Goal: Task Accomplishment & Management: Manage account settings

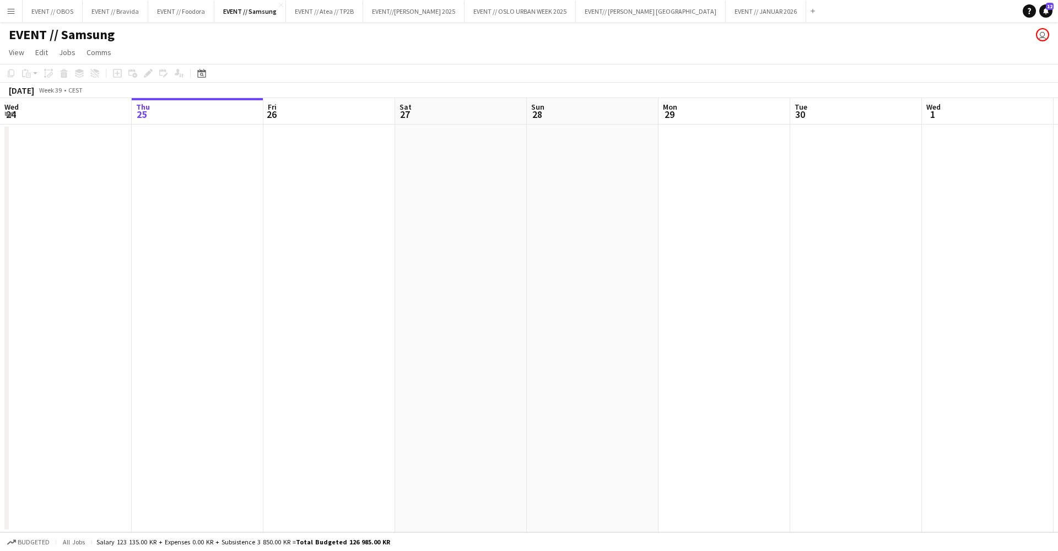
click at [8, 18] on button "Menu" at bounding box center [11, 11] width 22 height 22
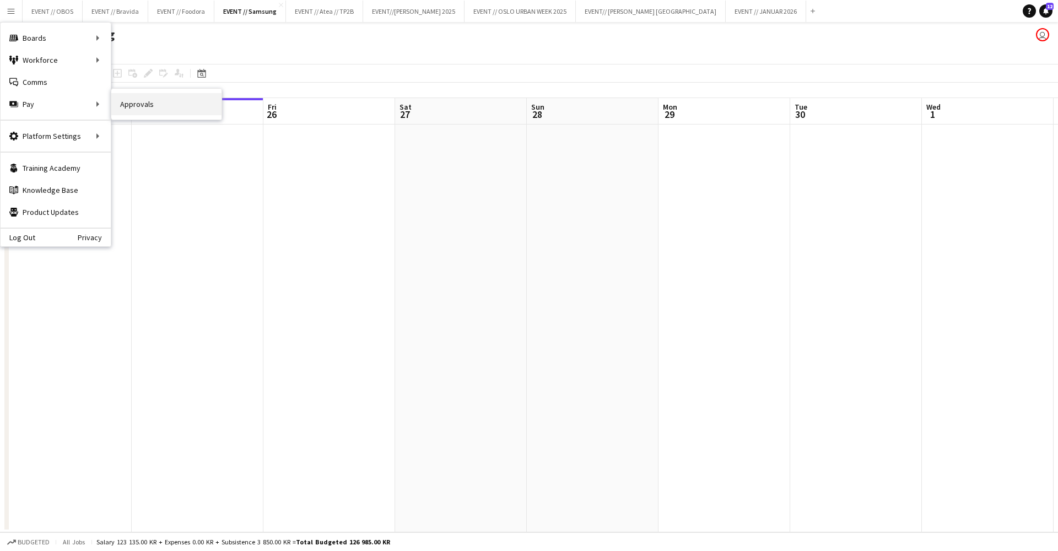
click at [133, 107] on link "Approvals" at bounding box center [166, 104] width 110 height 22
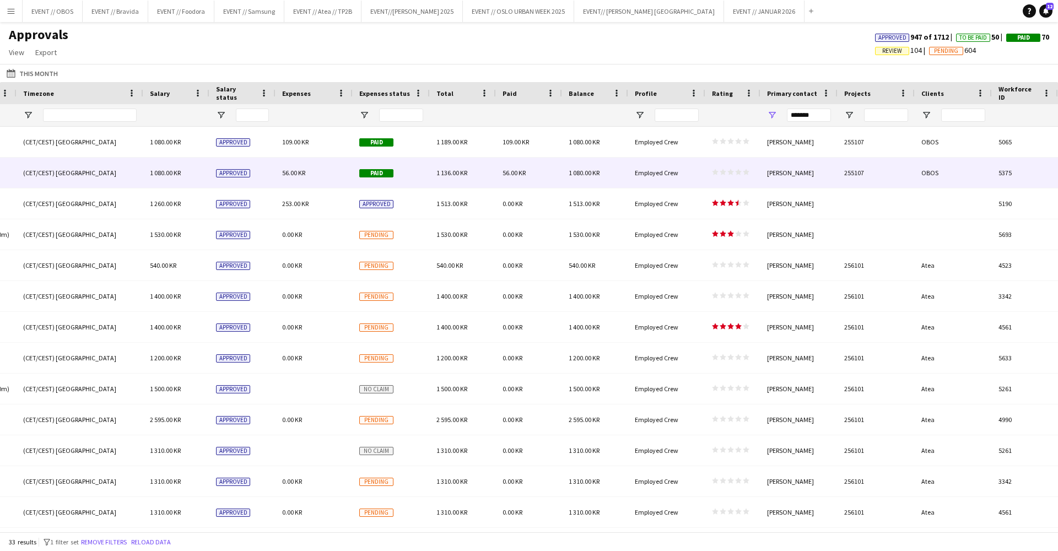
scroll to position [0, 942]
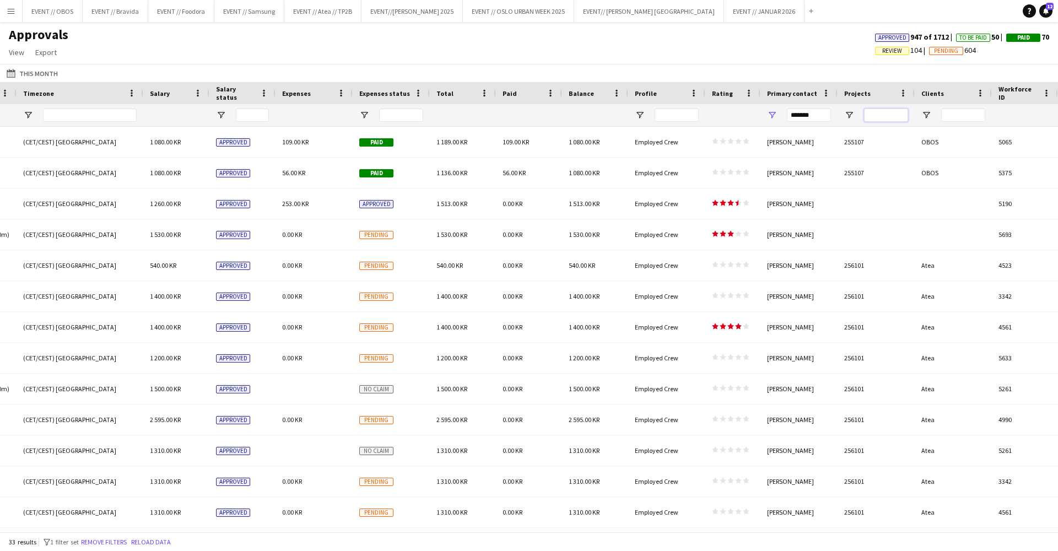
click at [875, 113] on input "Projects Filter Input" at bounding box center [886, 115] width 44 height 13
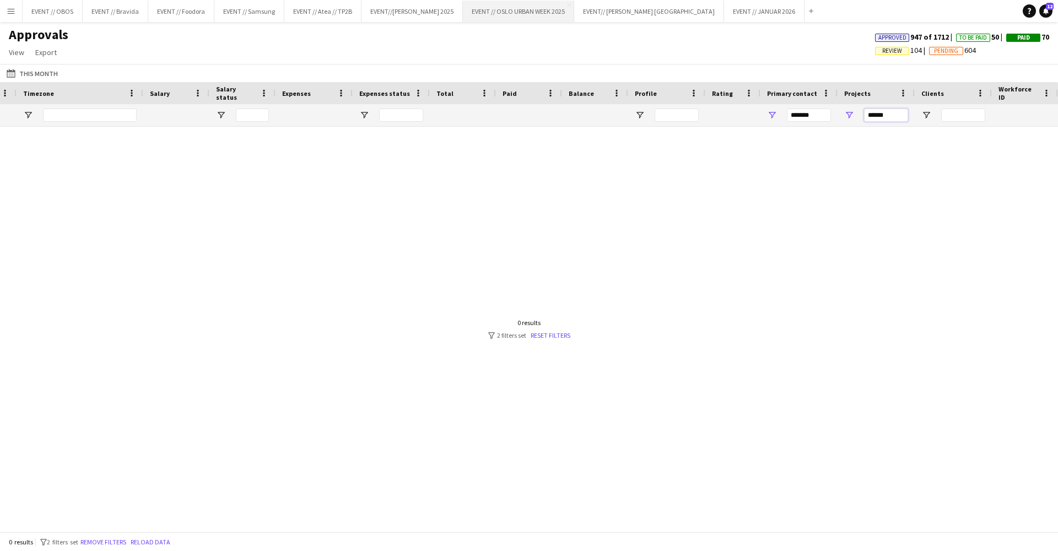
type input "******"
click at [488, 18] on button "EVENT // [GEOGRAPHIC_DATA] URBAN WEEK 2025 Close" at bounding box center [518, 11] width 111 height 21
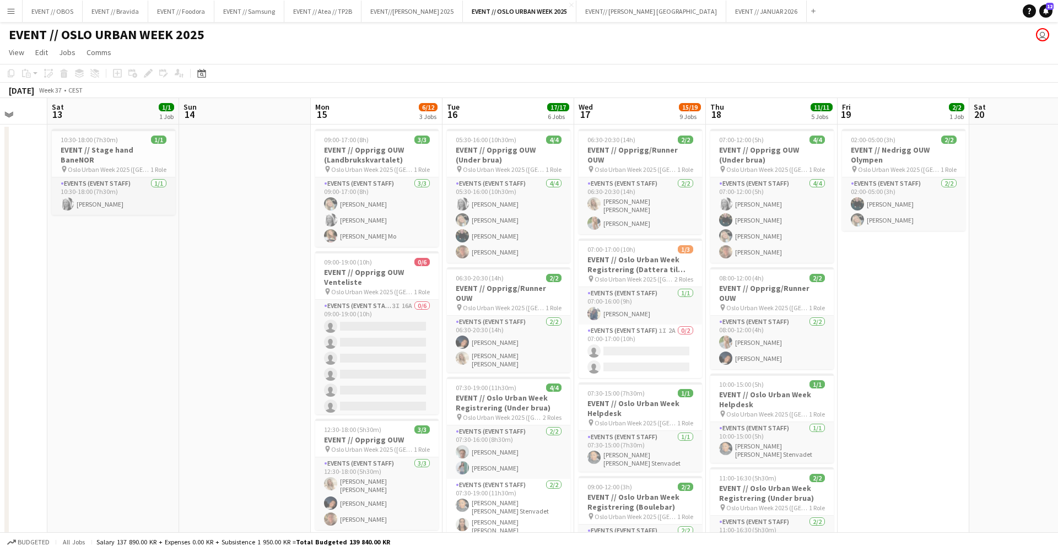
scroll to position [0, 359]
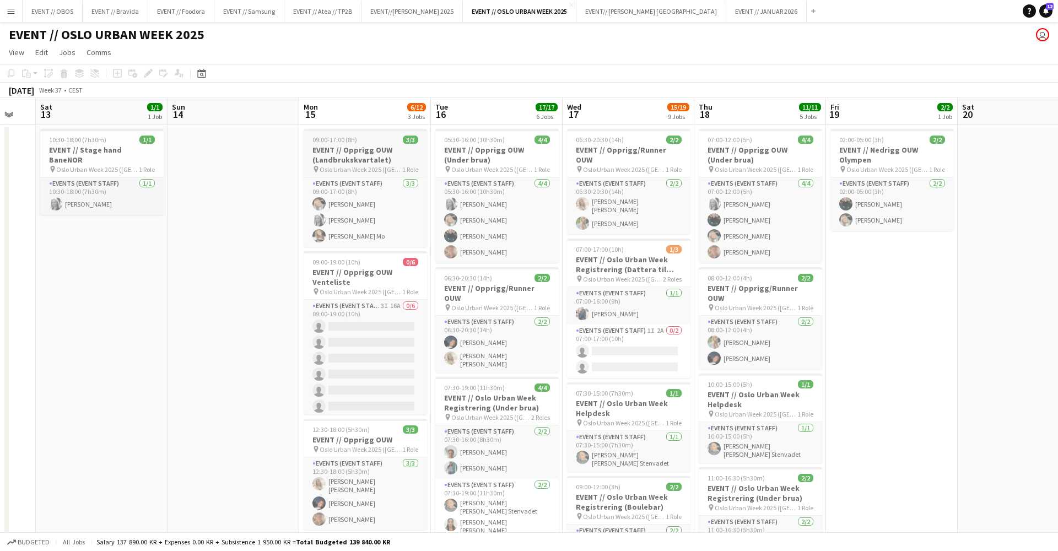
click at [328, 156] on h3 "EVENT // Opprigg OUW (Landbrukskvartalet)" at bounding box center [365, 155] width 123 height 20
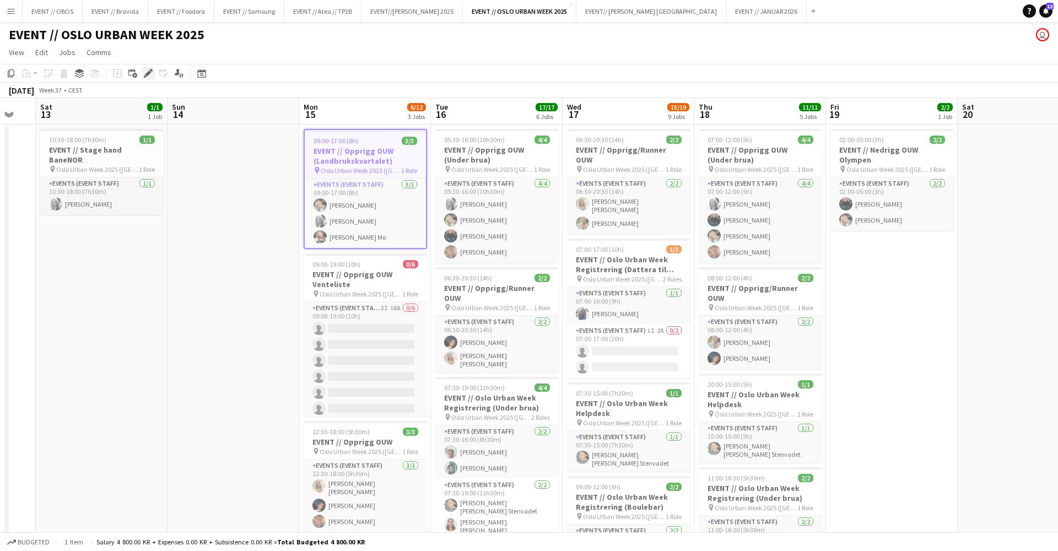
click at [149, 77] on div "Edit" at bounding box center [148, 73] width 13 height 13
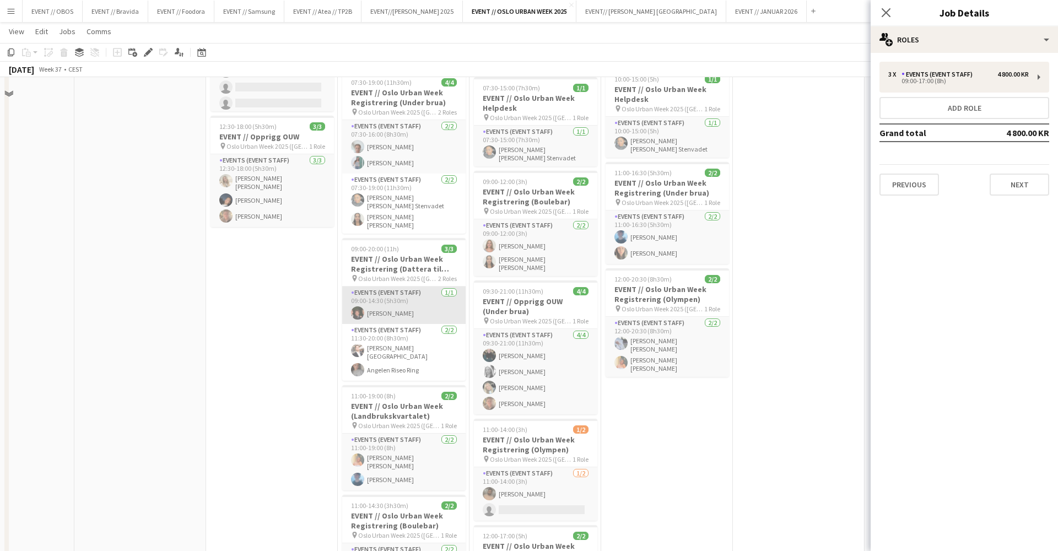
scroll to position [332, 0]
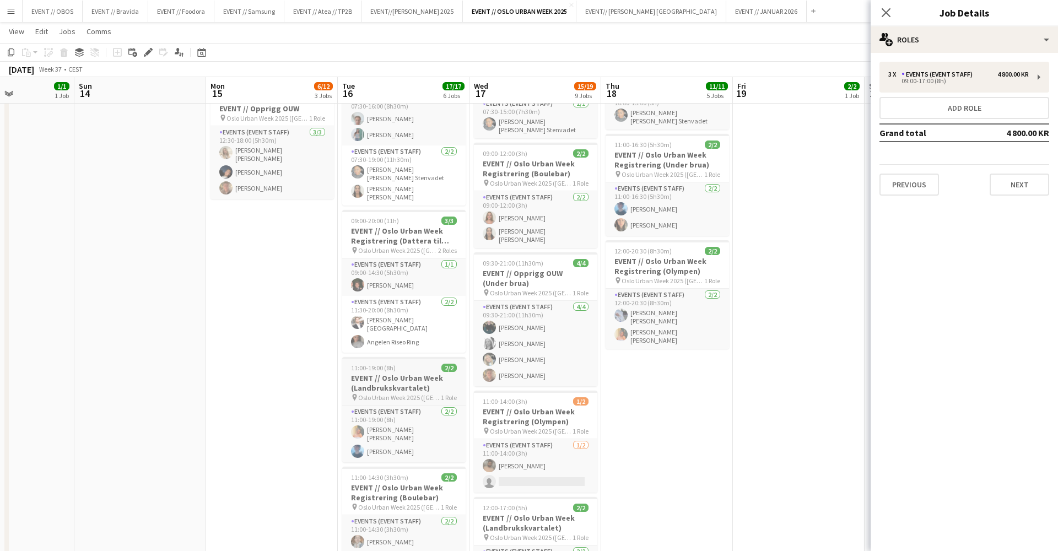
click at [370, 393] on span "Oslo Urban Week 2025 ([GEOGRAPHIC_DATA])" at bounding box center [399, 397] width 83 height 8
type input "**********"
type input "*******"
type input "**********"
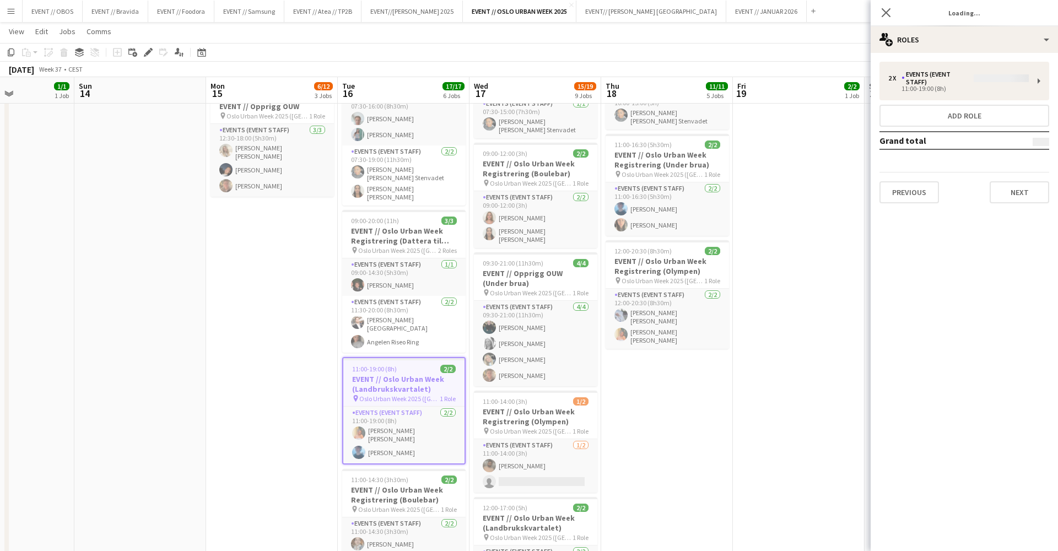
type input "*******"
click at [891, 184] on button "Previous" at bounding box center [908, 185] width 59 height 22
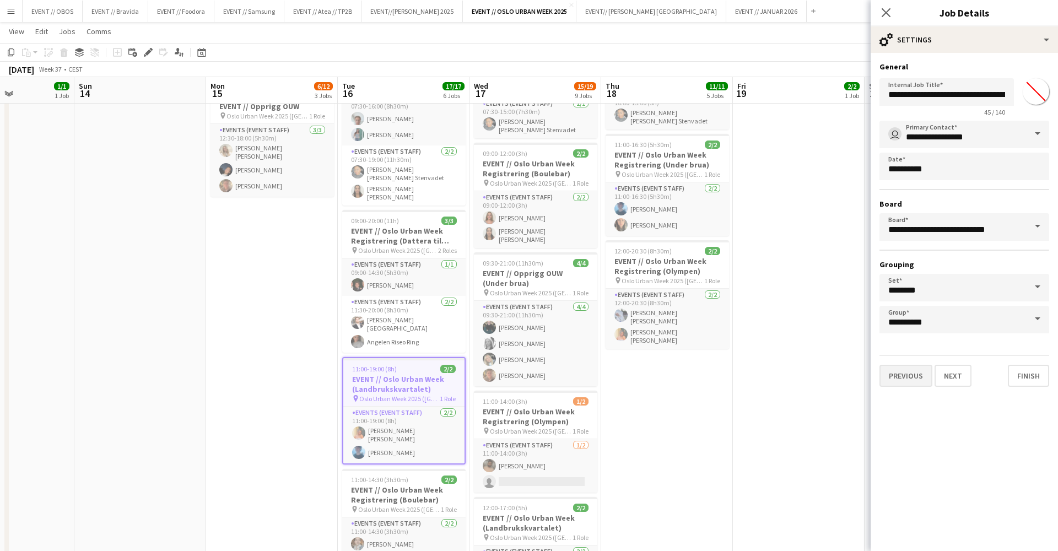
click at [921, 379] on button "Previous" at bounding box center [905, 376] width 53 height 22
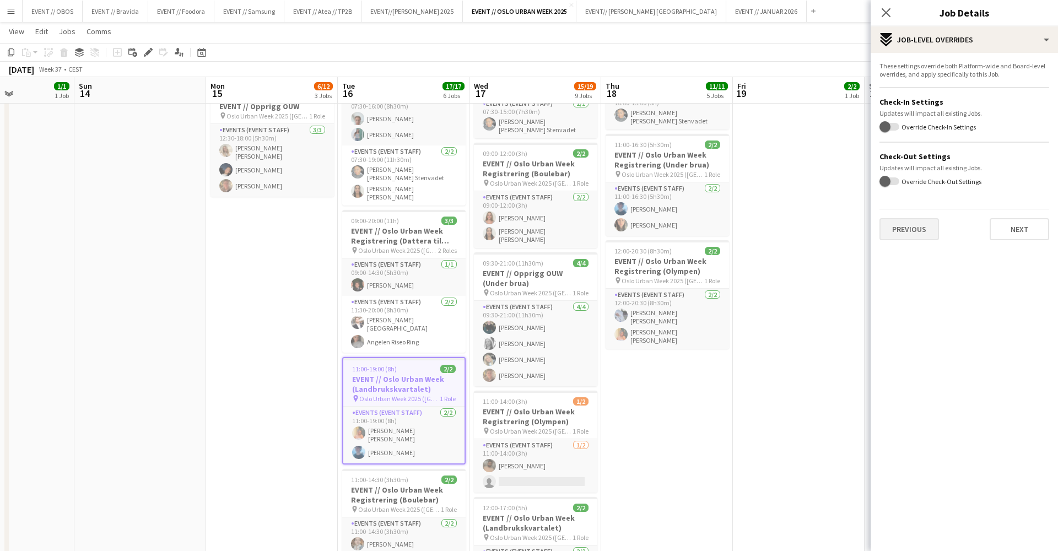
click at [923, 235] on button "Previous" at bounding box center [908, 229] width 59 height 22
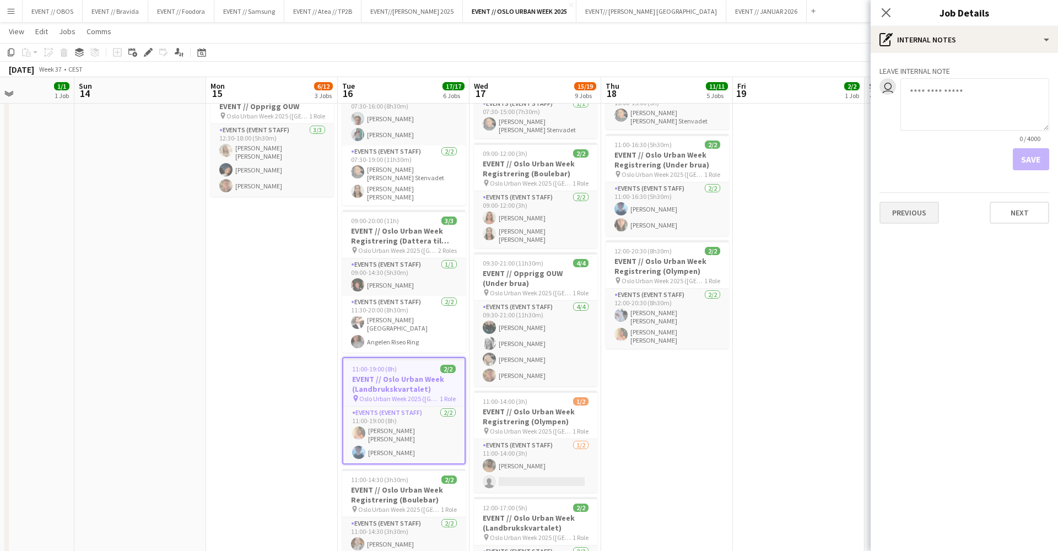
click at [900, 221] on button "Previous" at bounding box center [908, 213] width 59 height 22
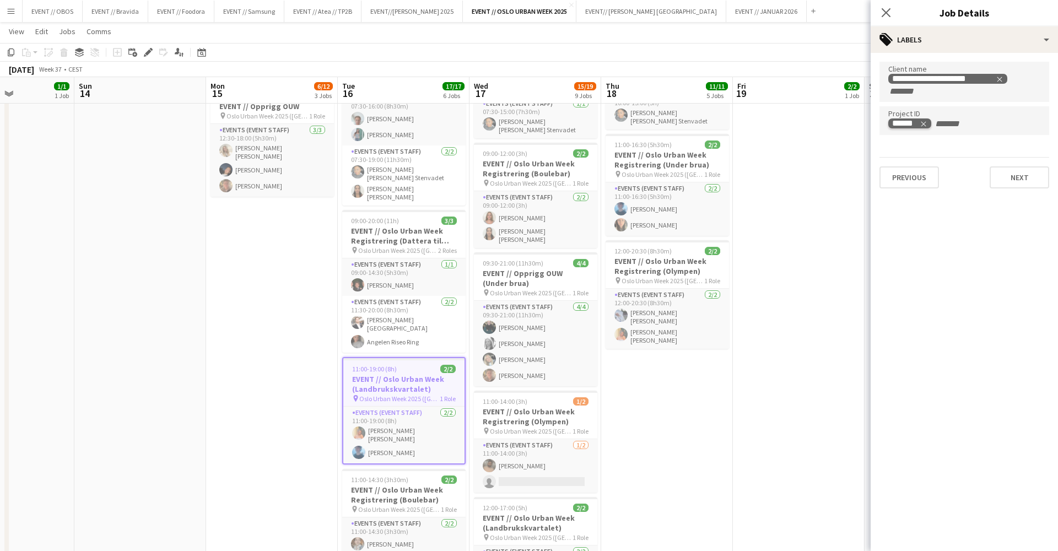
click at [919, 120] on span "Remove tag" at bounding box center [923, 123] width 8 height 11
type input "******"
click at [1010, 178] on button "Next" at bounding box center [1018, 177] width 59 height 22
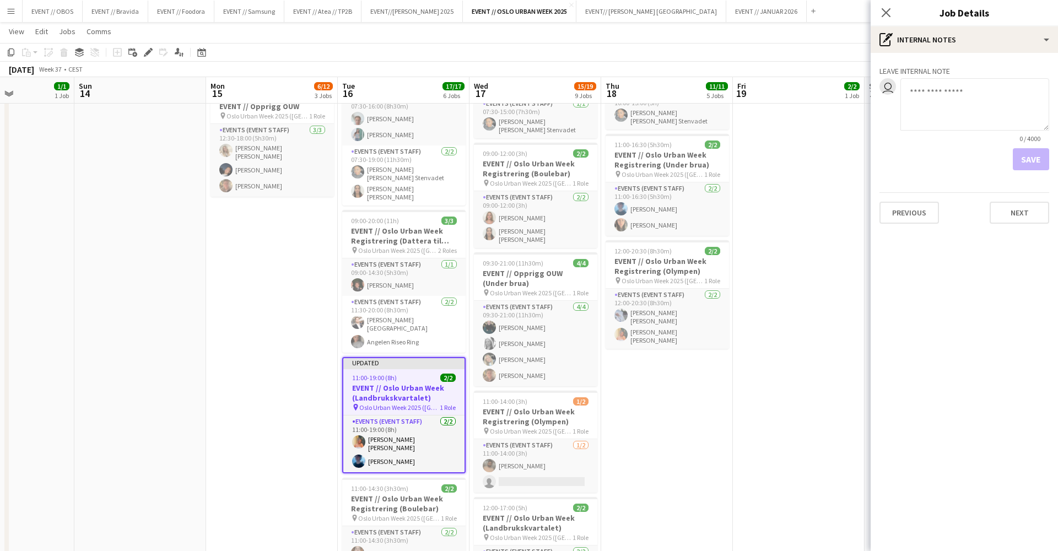
click at [807, 182] on app-date-cell "02:00-05:00 (3h) 2/2 EVENT // Nedrigg OUW Olympen pin Oslo Urban Week 2025 ([GE…" at bounding box center [799, 303] width 132 height 1024
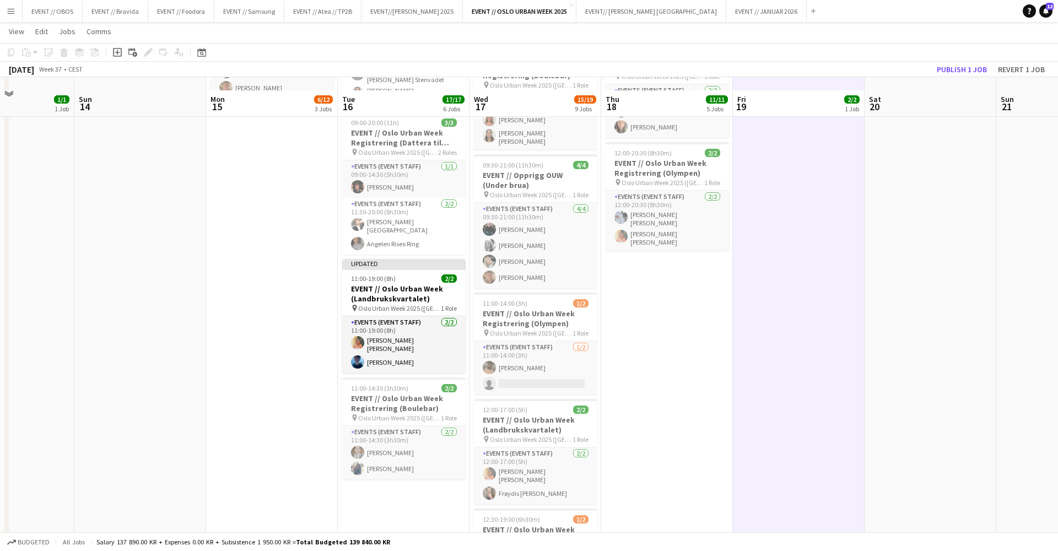
scroll to position [517, 0]
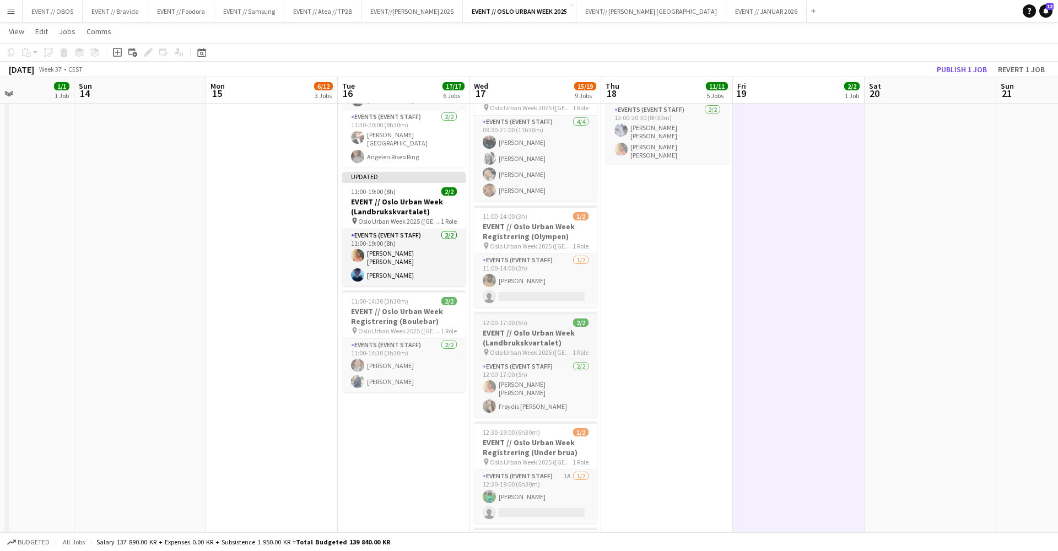
click at [516, 328] on h3 "EVENT // Oslo Urban Week (Landbrukskvartalet)" at bounding box center [535, 338] width 123 height 20
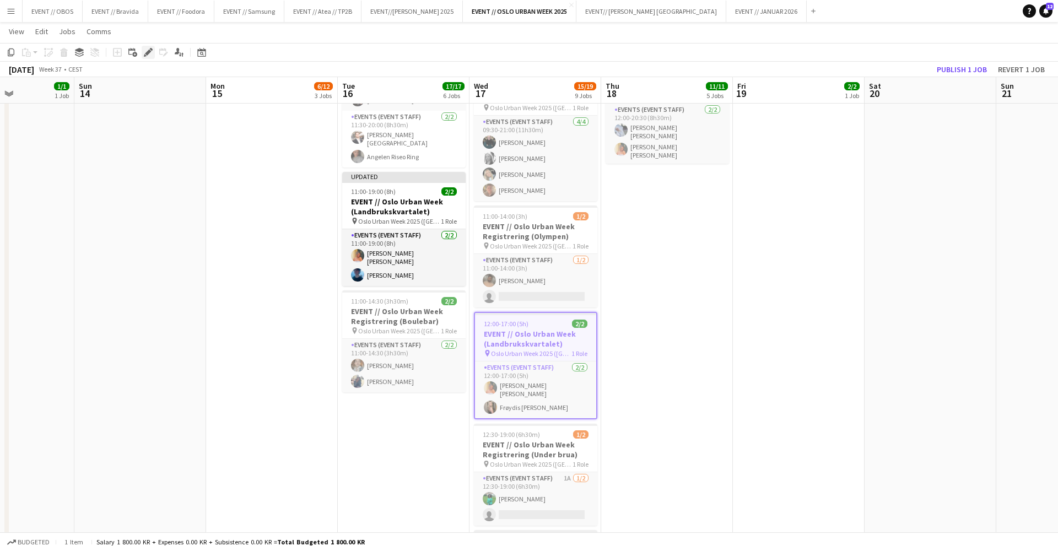
click at [147, 56] on icon "Edit" at bounding box center [148, 52] width 9 height 9
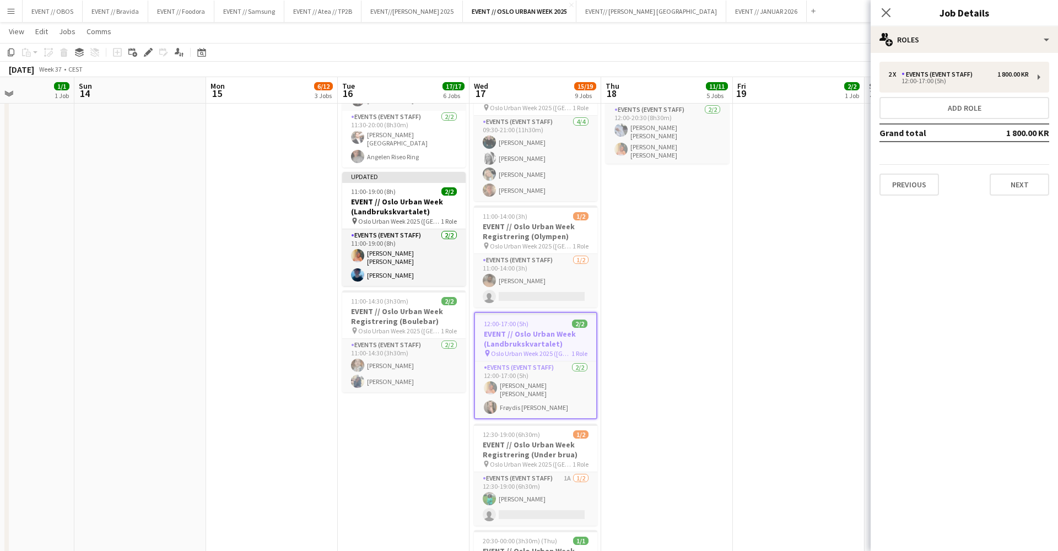
click at [912, 196] on div "2 x Events (Event Staff) 1 800.00 KR 12:00-17:00 (5h) Add role Grand total 1 80…" at bounding box center [963, 129] width 187 height 152
click at [917, 180] on button "Previous" at bounding box center [908, 185] width 59 height 22
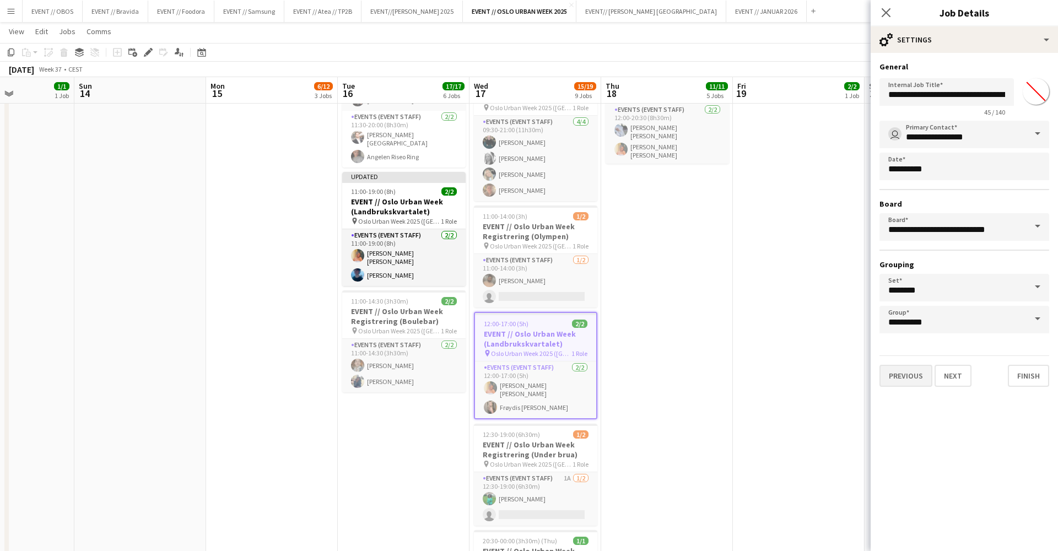
click at [908, 370] on button "Previous" at bounding box center [905, 376] width 53 height 22
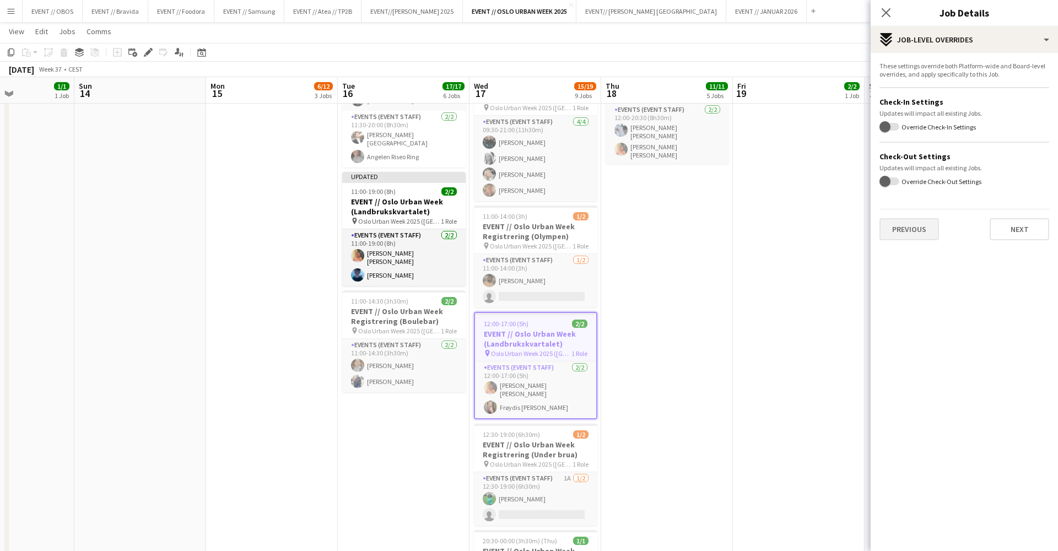
click at [907, 226] on button "Previous" at bounding box center [908, 229] width 59 height 22
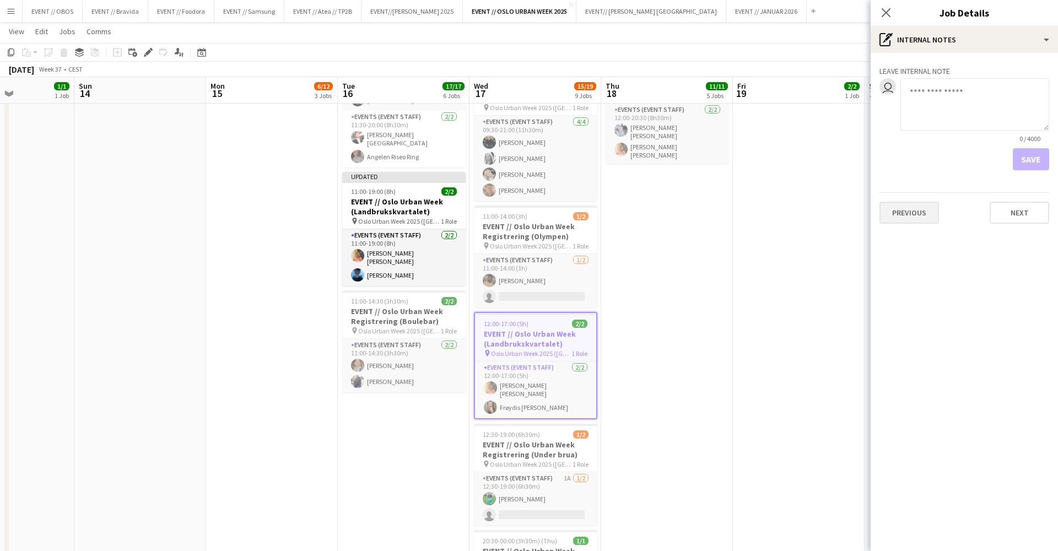
click at [910, 213] on button "Previous" at bounding box center [908, 213] width 59 height 22
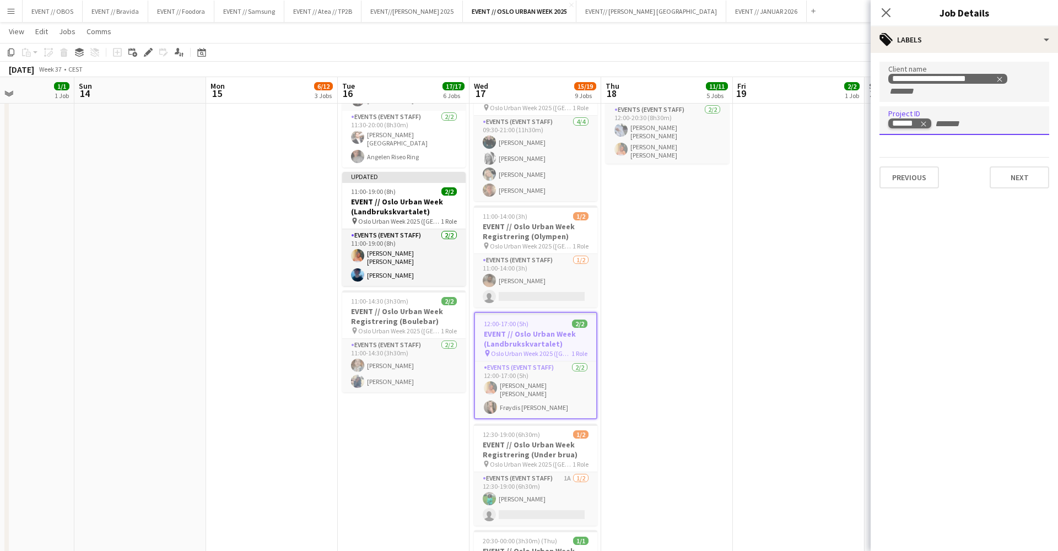
click at [922, 126] on icon "Remove tag" at bounding box center [923, 124] width 8 height 8
click at [922, 126] on input "Type to search project ID labels..." at bounding box center [964, 124] width 152 height 10
type input "******"
click at [854, 191] on app-date-cell "02:00-05:00 (3h) 2/2 EVENT // Nedrigg OUW Olympen pin Oslo Urban Week 2025 ([GE…" at bounding box center [799, 118] width 132 height 1024
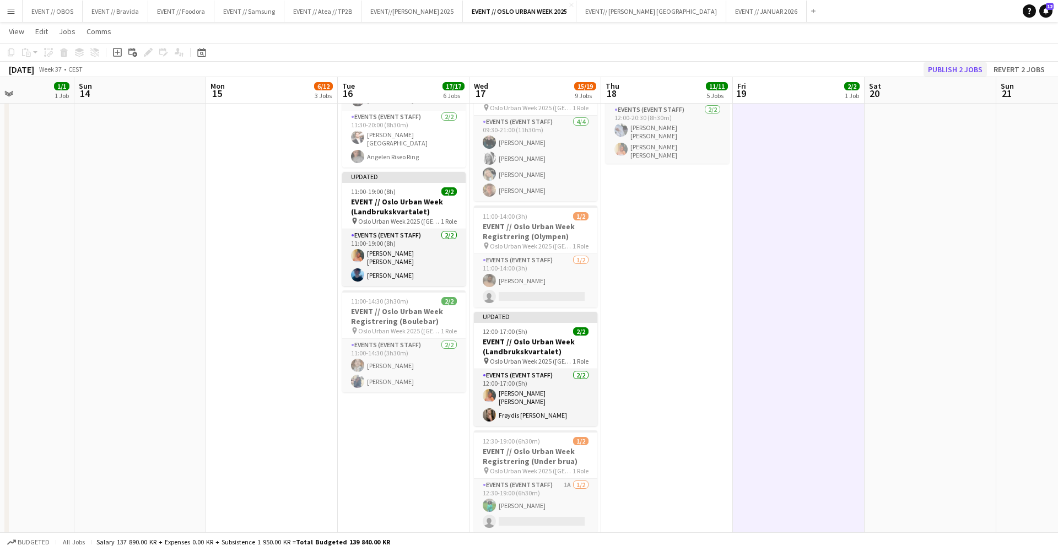
click at [943, 67] on button "Publish 2 jobs" at bounding box center [954, 69] width 63 height 14
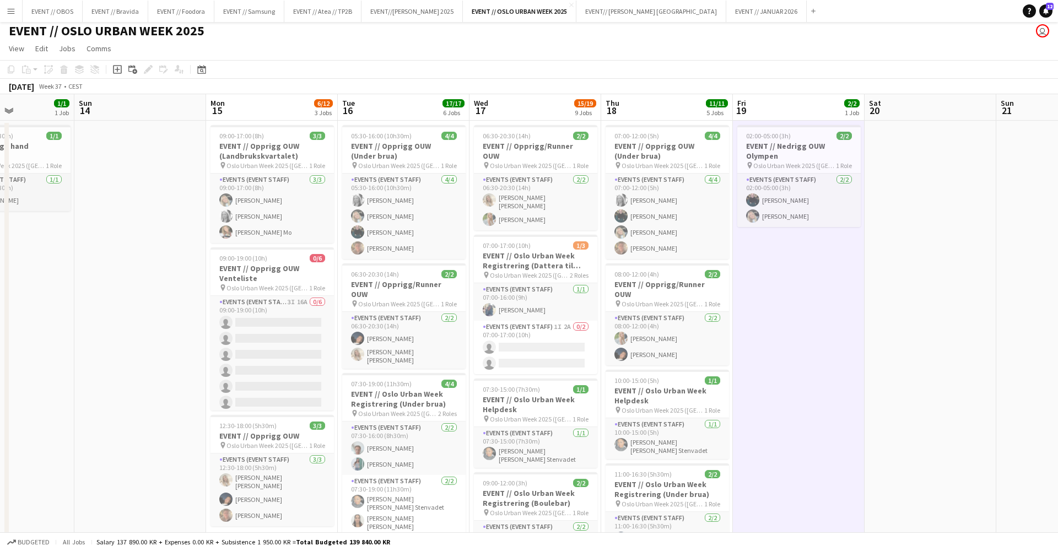
scroll to position [3, 0]
click at [13, 18] on button "Menu" at bounding box center [11, 11] width 22 height 22
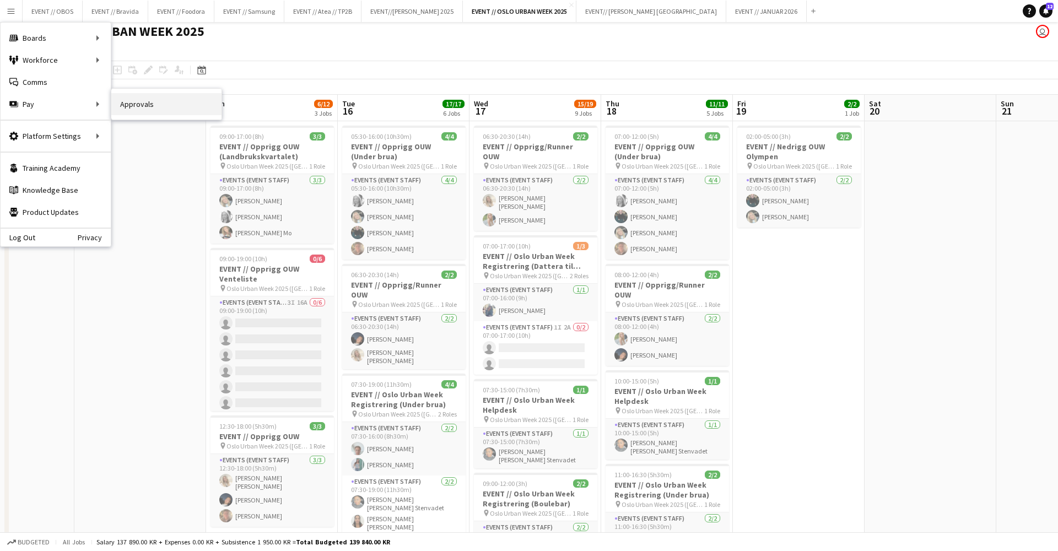
click at [125, 105] on link "Approvals" at bounding box center [166, 104] width 110 height 22
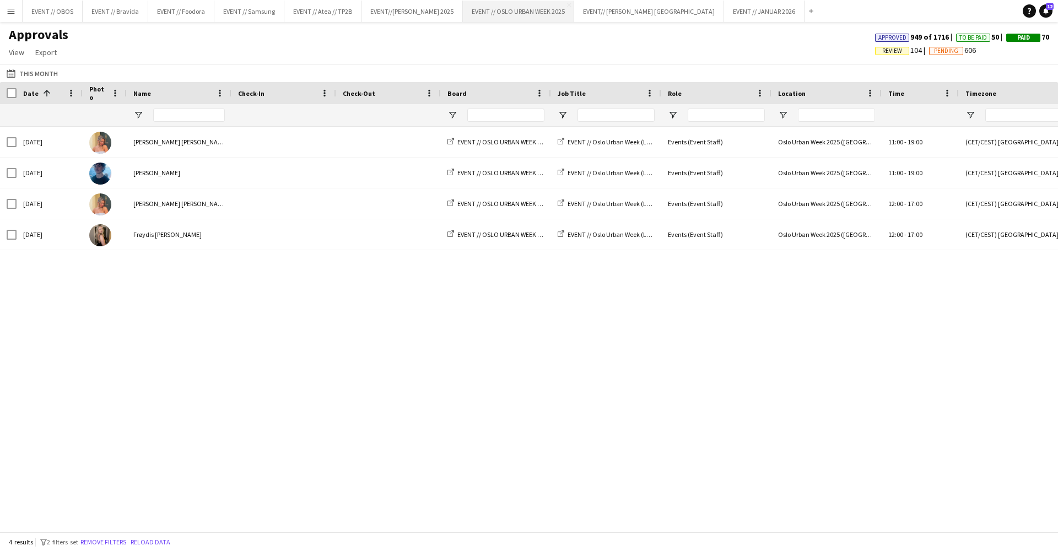
click at [502, 16] on button "EVENT // [GEOGRAPHIC_DATA] URBAN WEEK 2025 Close" at bounding box center [518, 11] width 111 height 21
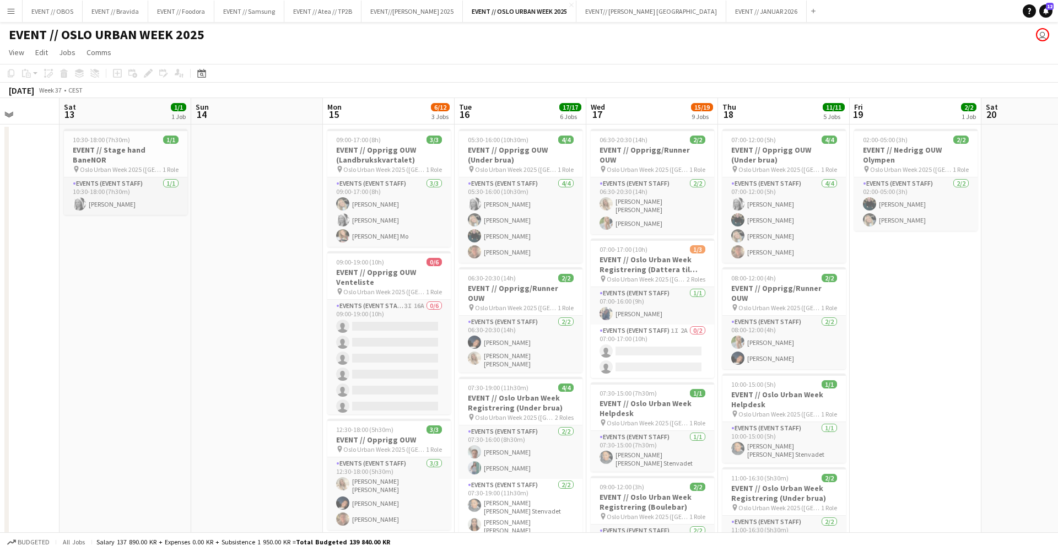
scroll to position [0, 293]
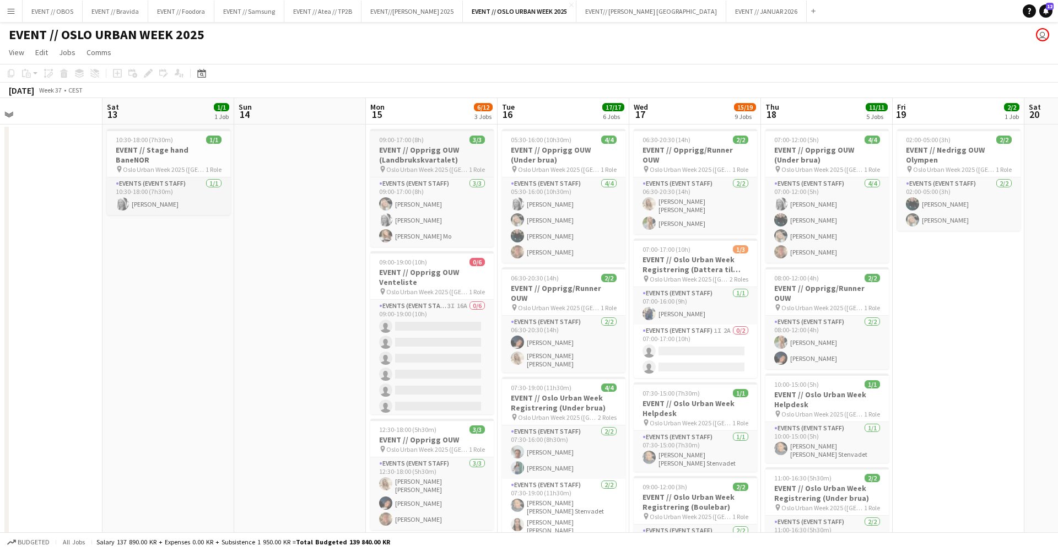
click at [389, 157] on h3 "EVENT // Opprigg OUW (Landbrukskvartalet)" at bounding box center [431, 155] width 123 height 20
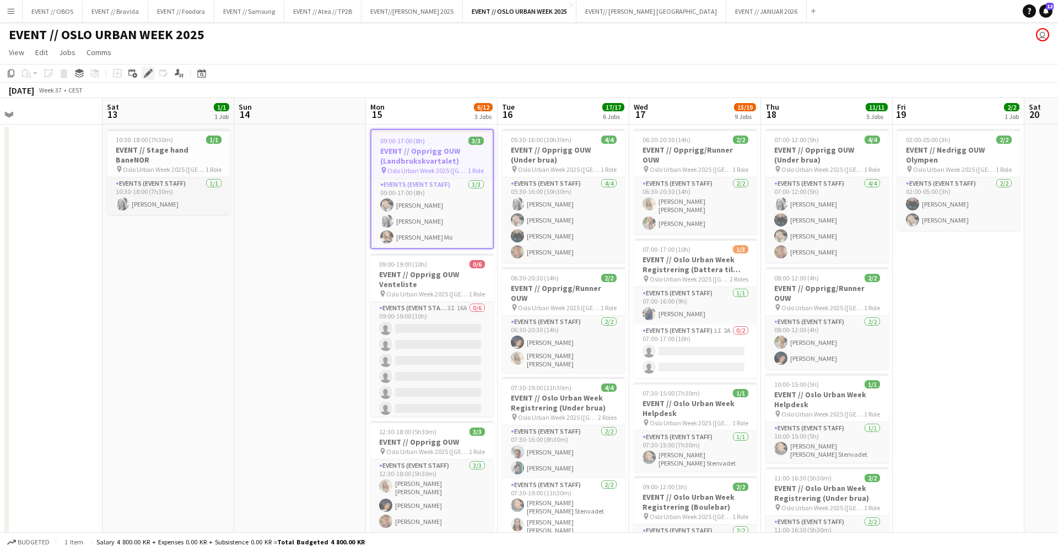
click at [154, 75] on div "Edit" at bounding box center [148, 73] width 13 height 13
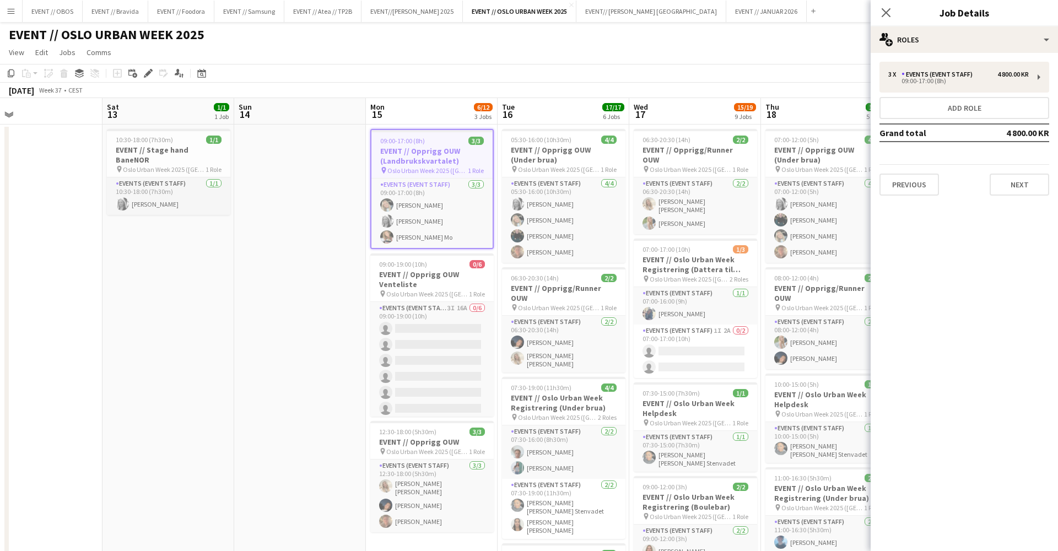
click at [947, 188] on div "Previous Next" at bounding box center [964, 179] width 170 height 31
click at [908, 188] on button "Previous" at bounding box center [908, 185] width 59 height 22
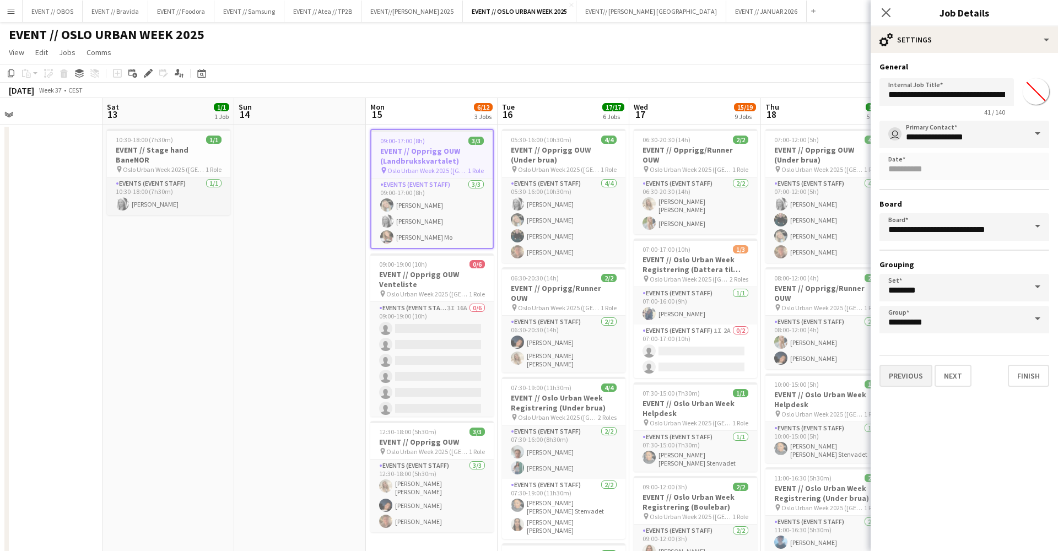
click at [895, 383] on button "Previous" at bounding box center [905, 376] width 53 height 22
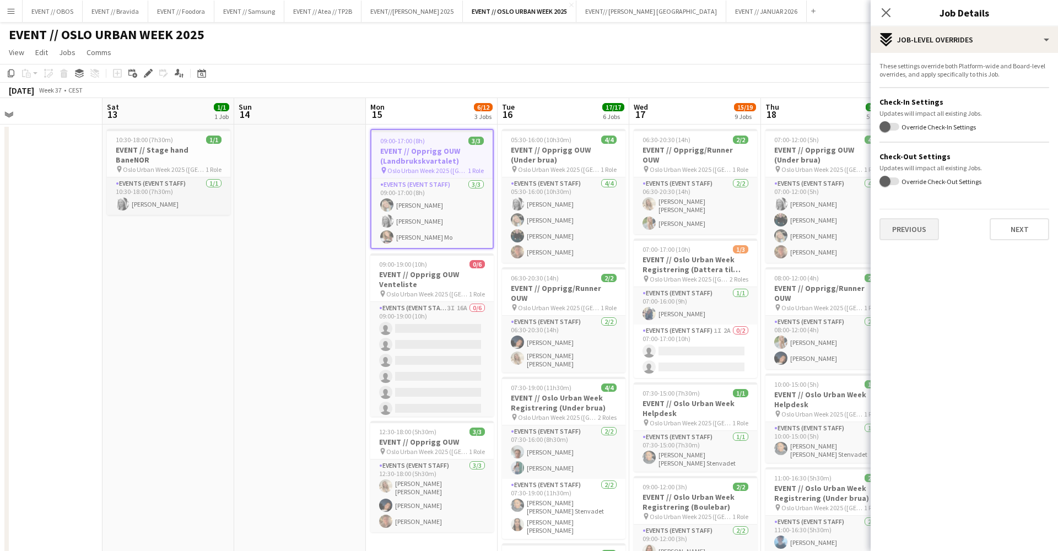
click at [896, 232] on button "Previous" at bounding box center [908, 229] width 59 height 22
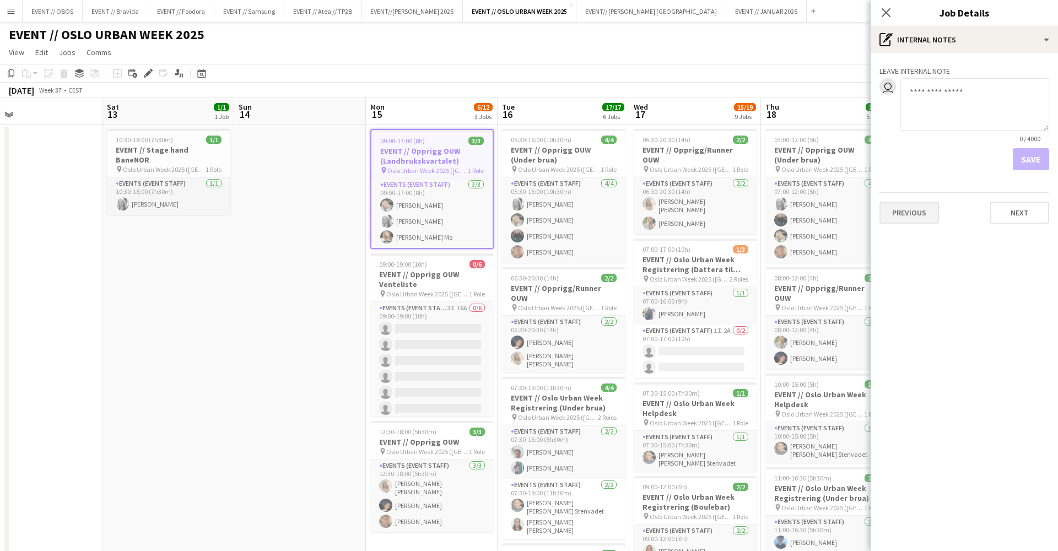
click at [903, 217] on button "Previous" at bounding box center [908, 213] width 59 height 22
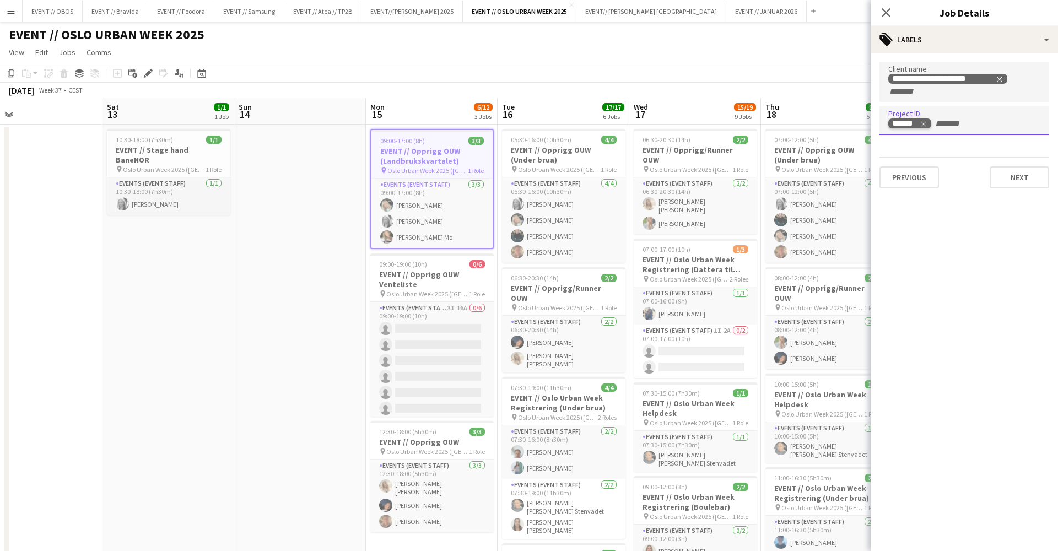
click at [924, 128] on icon "Remove tag" at bounding box center [923, 124] width 8 height 8
type input "******"
click at [940, 147] on div "254217" at bounding box center [964, 154] width 170 height 26
click at [1013, 178] on button "Next" at bounding box center [1018, 177] width 59 height 22
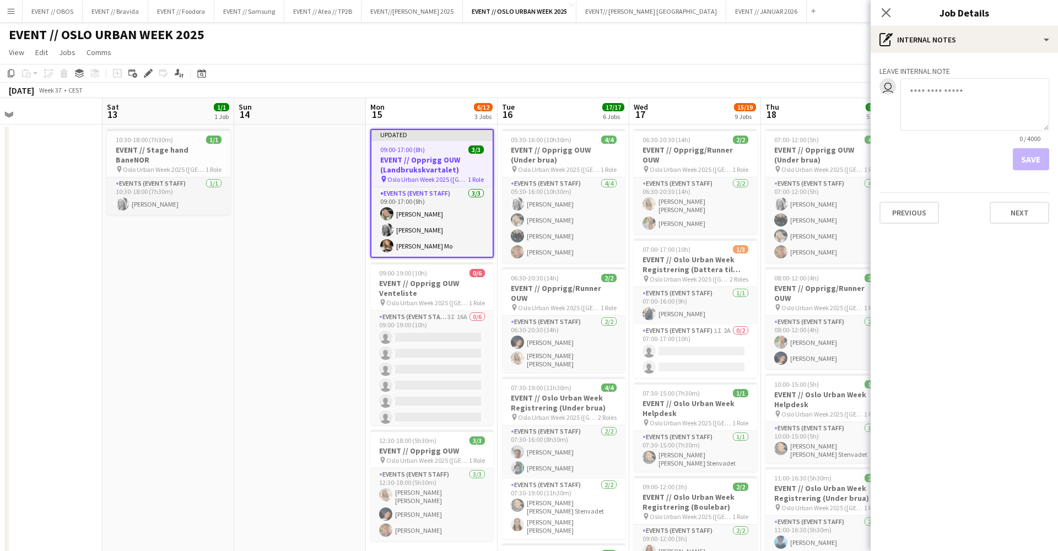
click at [831, 85] on div "[DATE] Week 37 • CEST Publish 1 job Revert 1 job" at bounding box center [529, 90] width 1058 height 15
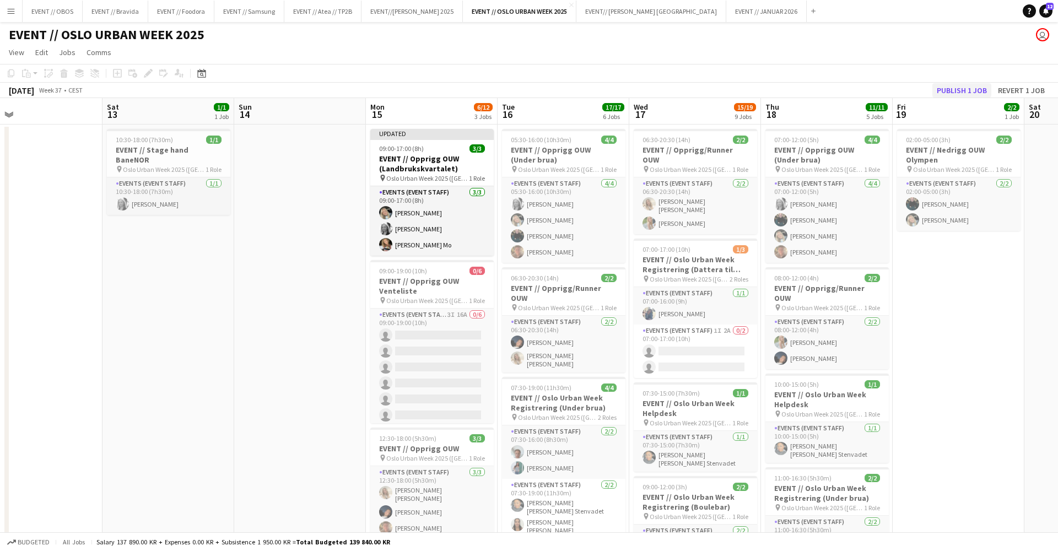
click at [941, 89] on button "Publish 1 job" at bounding box center [961, 90] width 59 height 14
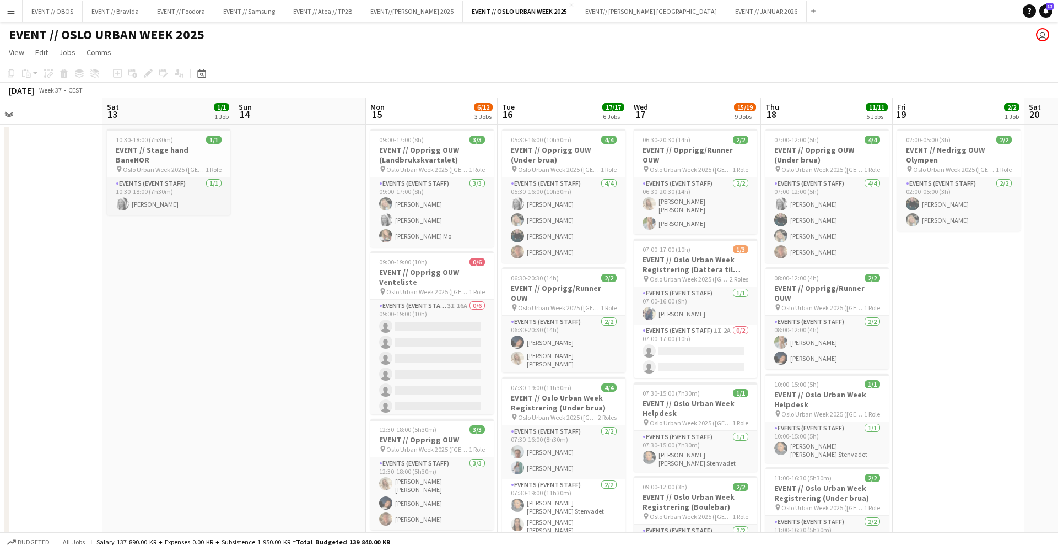
click at [18, 12] on button "Menu" at bounding box center [11, 11] width 22 height 22
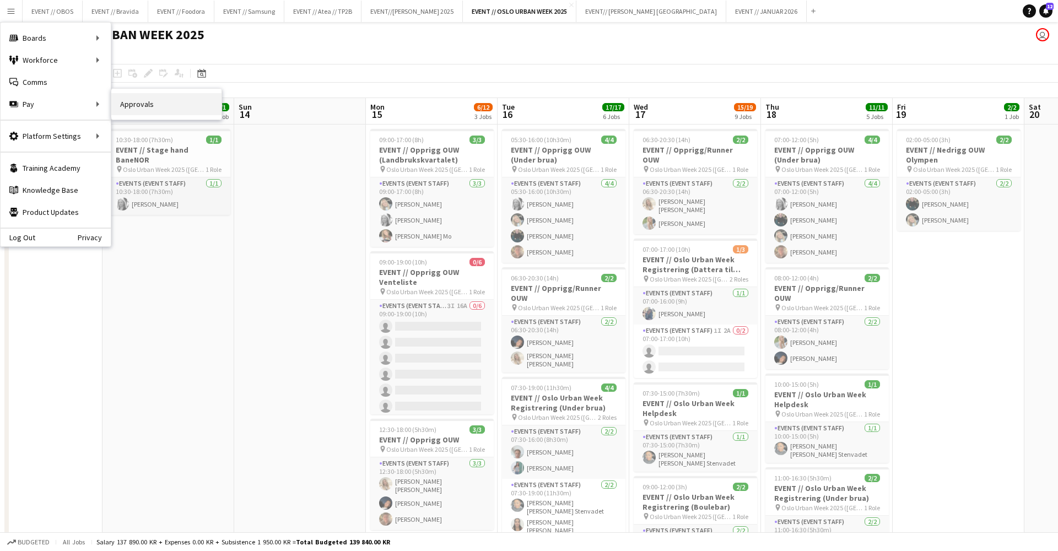
click at [119, 105] on link "Approvals" at bounding box center [166, 104] width 110 height 22
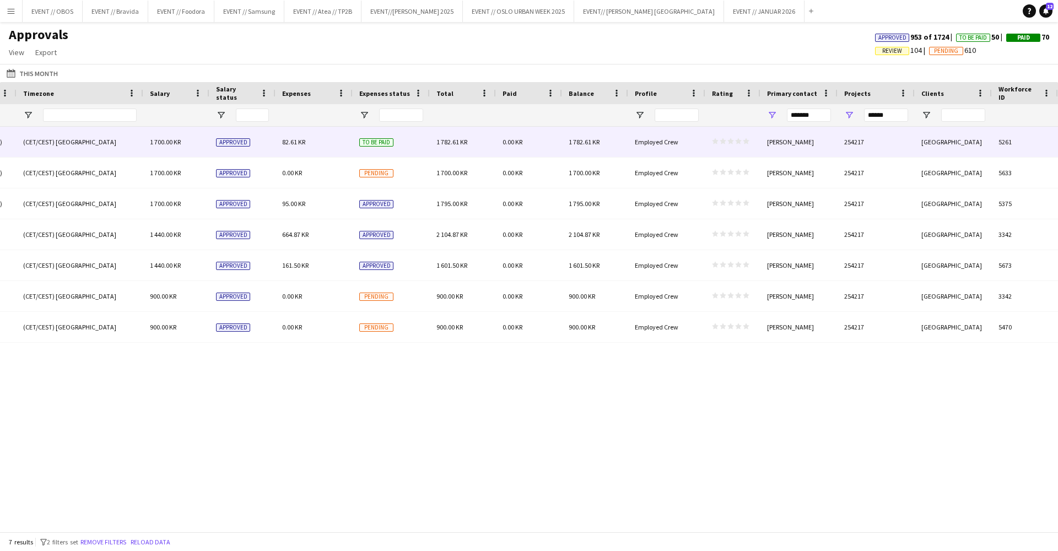
click at [298, 132] on div "82.61 KR" at bounding box center [313, 142] width 77 height 30
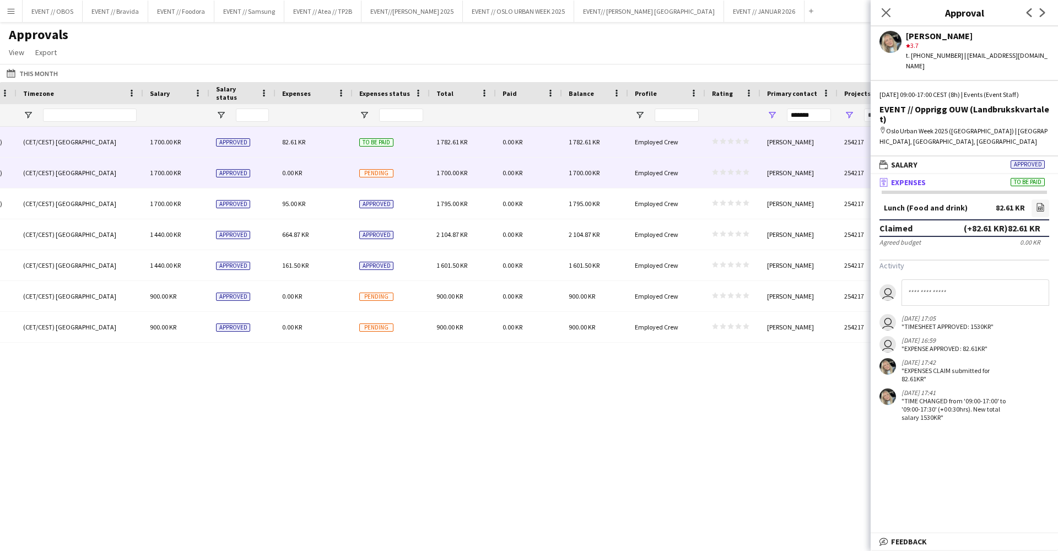
click at [324, 182] on div "0.00 KR" at bounding box center [313, 173] width 77 height 30
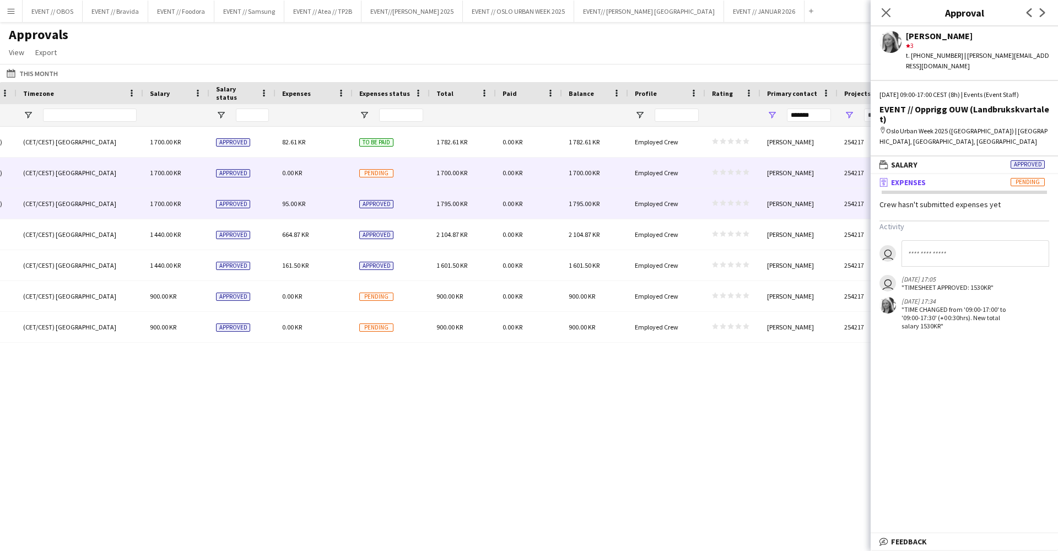
click at [336, 192] on div "95.00 KR" at bounding box center [313, 203] width 77 height 30
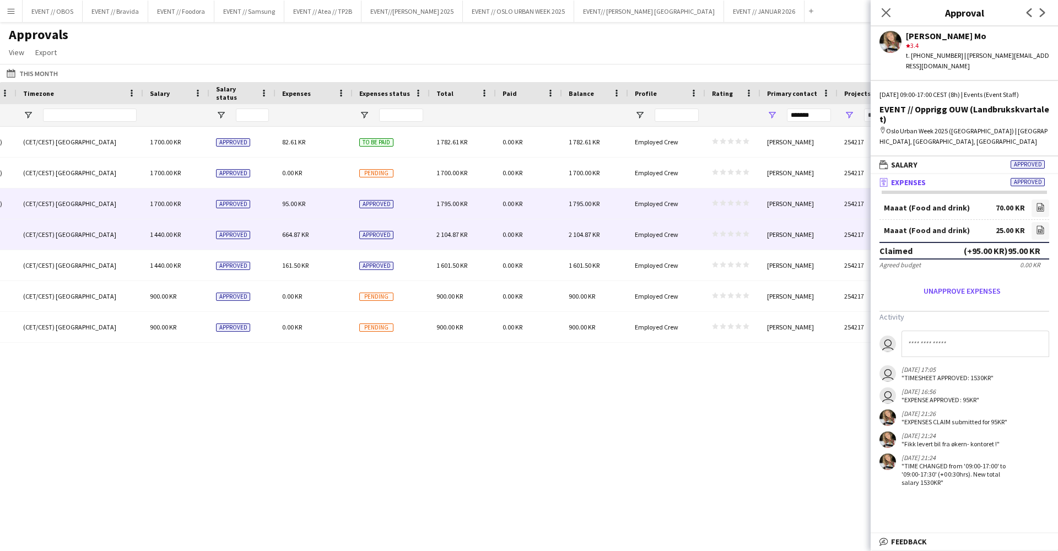
click at [344, 228] on div "664.87 KR" at bounding box center [313, 234] width 77 height 30
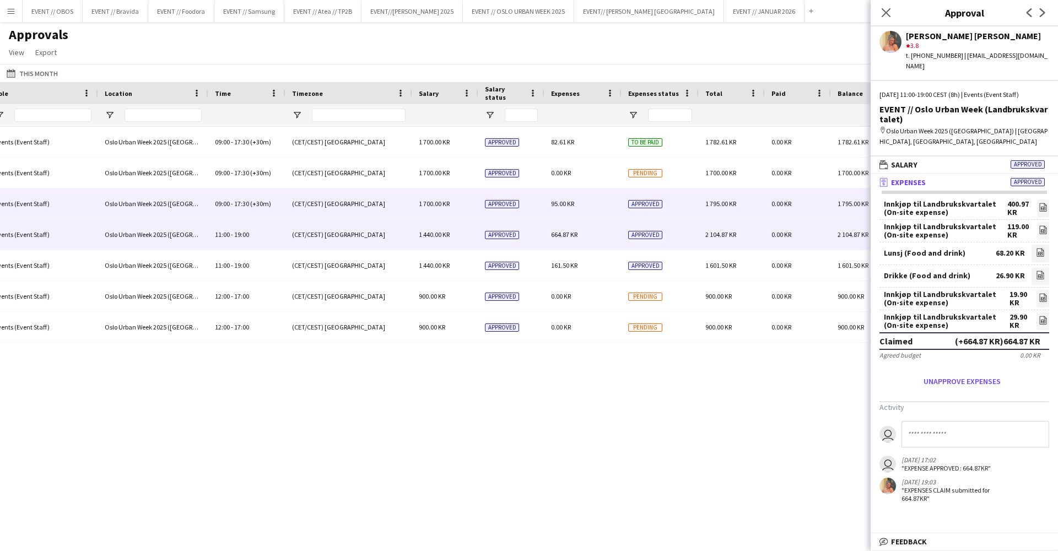
scroll to position [0, 368]
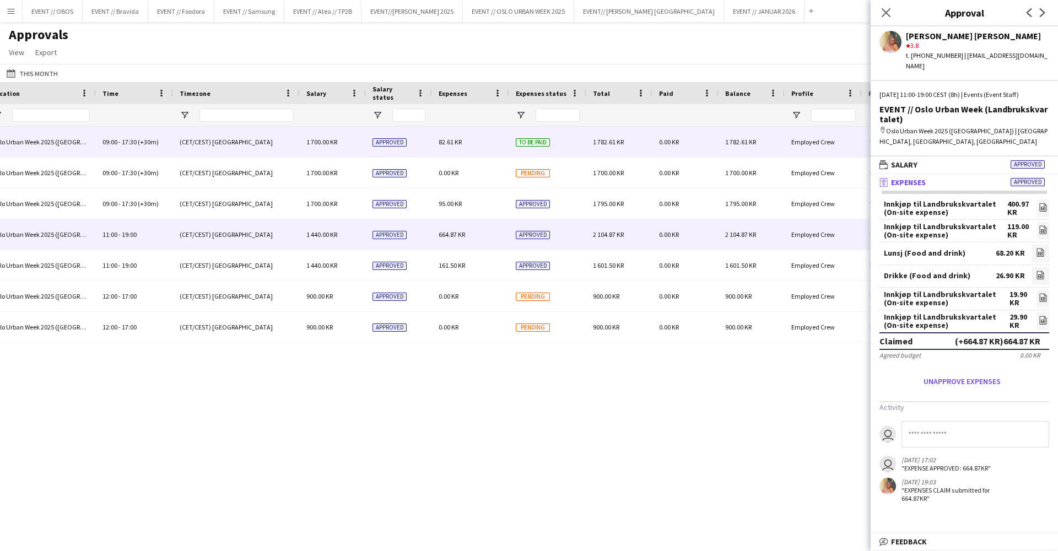
click at [451, 152] on div "82.61 KR" at bounding box center [470, 142] width 77 height 30
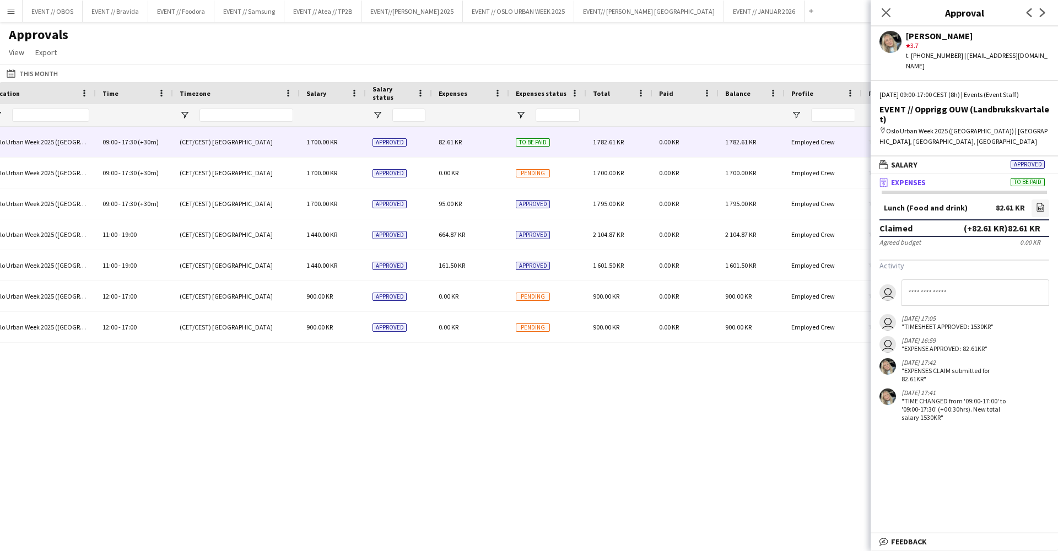
click at [972, 174] on mat-expansion-panel-header "receipt Expenses To be paid" at bounding box center [963, 182] width 187 height 17
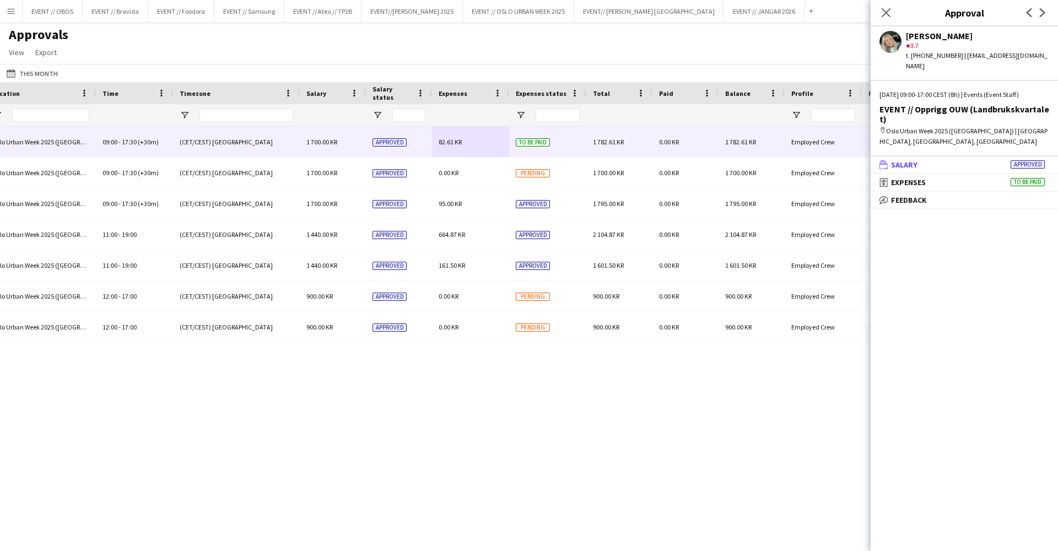
click at [928, 160] on mat-panel-title "wallet Salary Approved" at bounding box center [961, 165] width 183 height 10
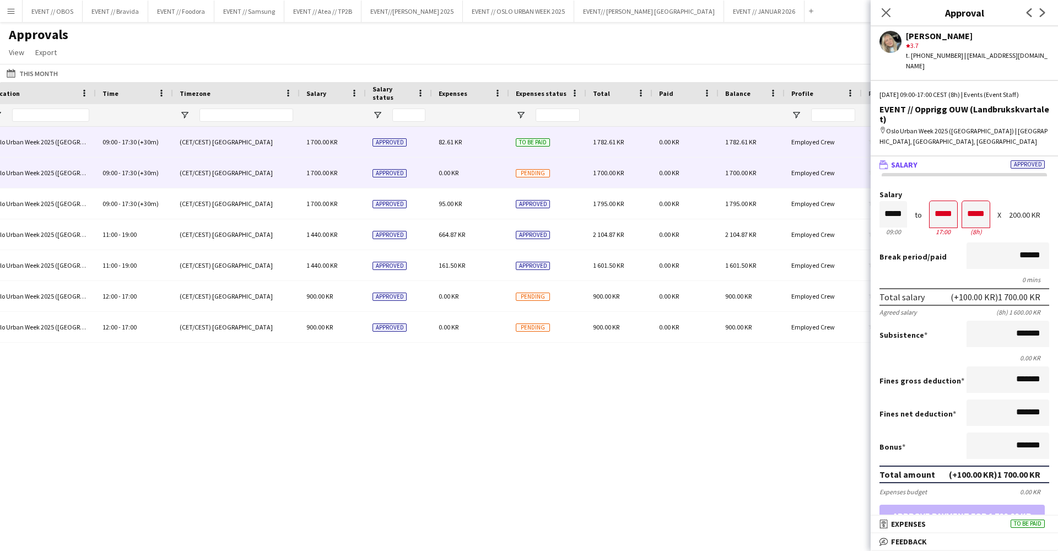
click at [525, 168] on div "Pending" at bounding box center [547, 173] width 77 height 30
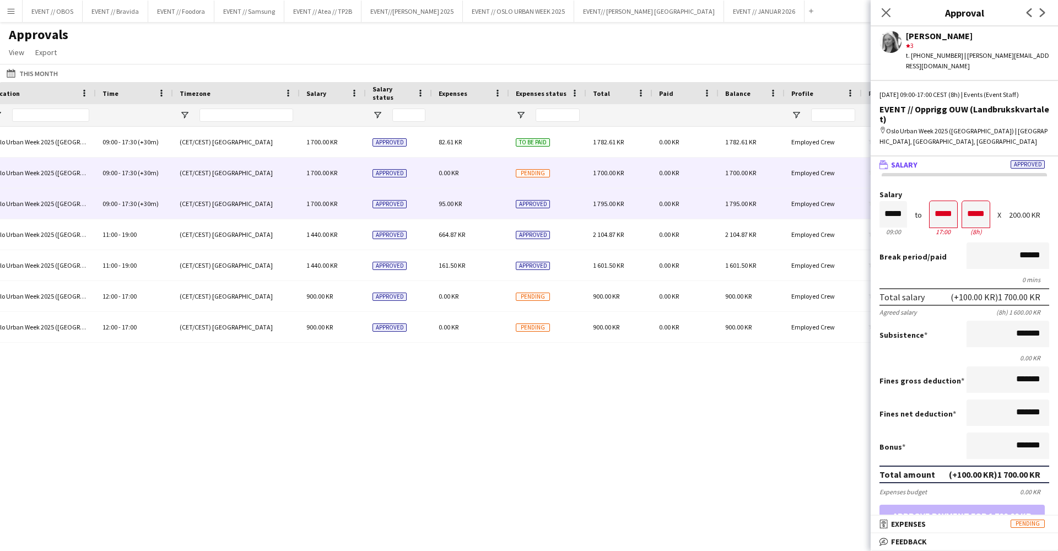
click at [531, 189] on div "Approved" at bounding box center [547, 203] width 77 height 30
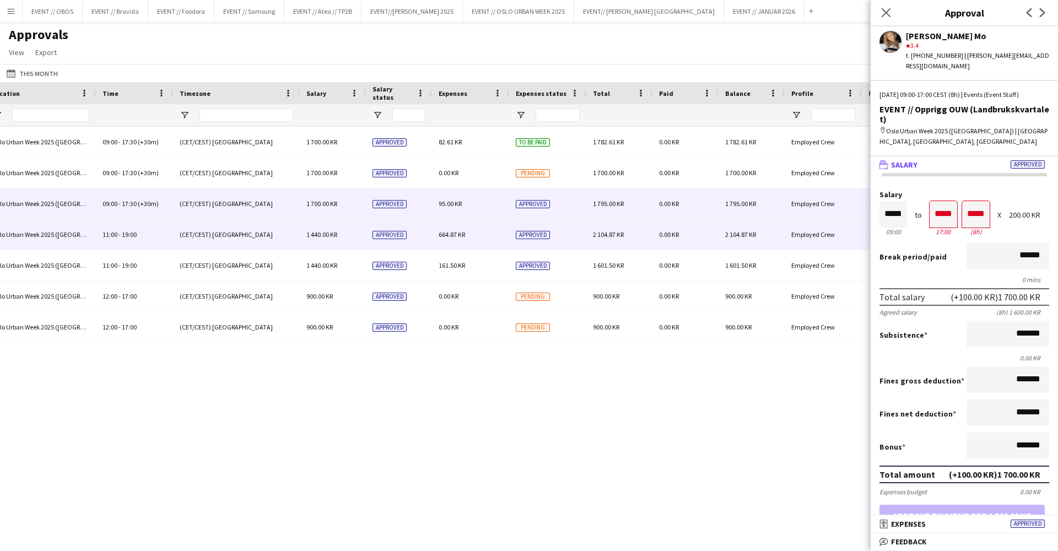
click at [400, 231] on span "Approved" at bounding box center [389, 235] width 34 height 8
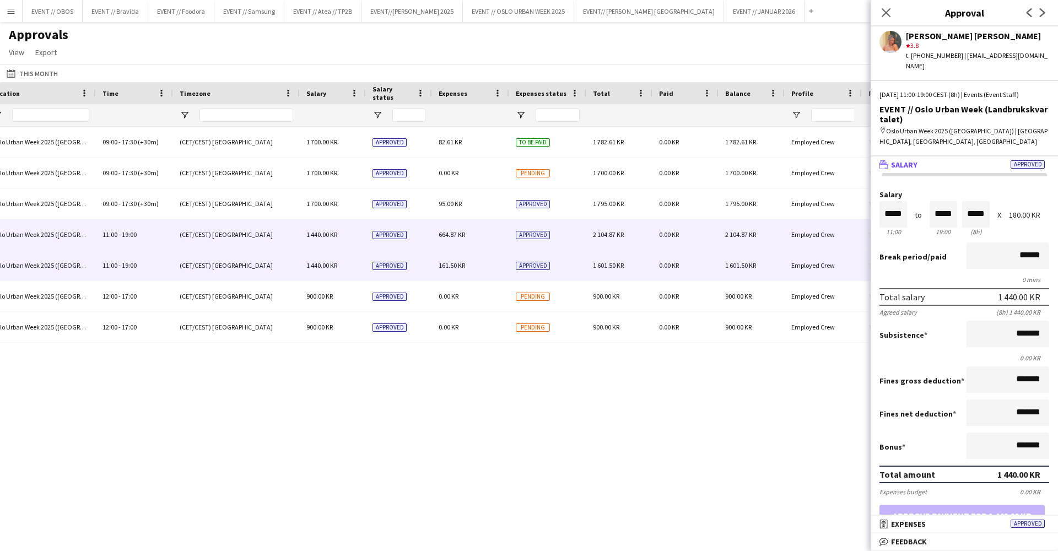
click at [432, 262] on div "161.50 KR" at bounding box center [470, 265] width 77 height 30
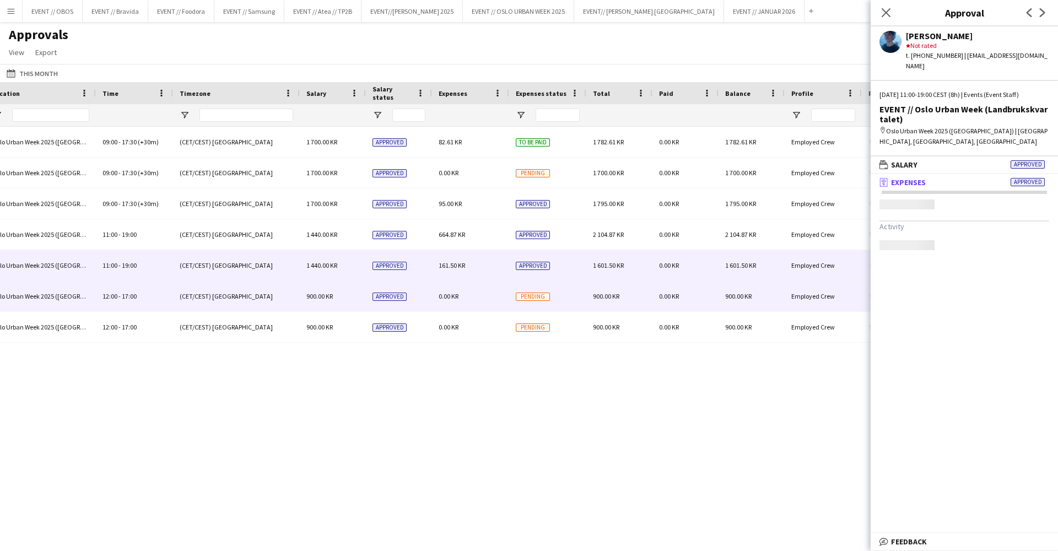
click at [445, 297] on span "0.00 KR" at bounding box center [449, 296] width 20 height 8
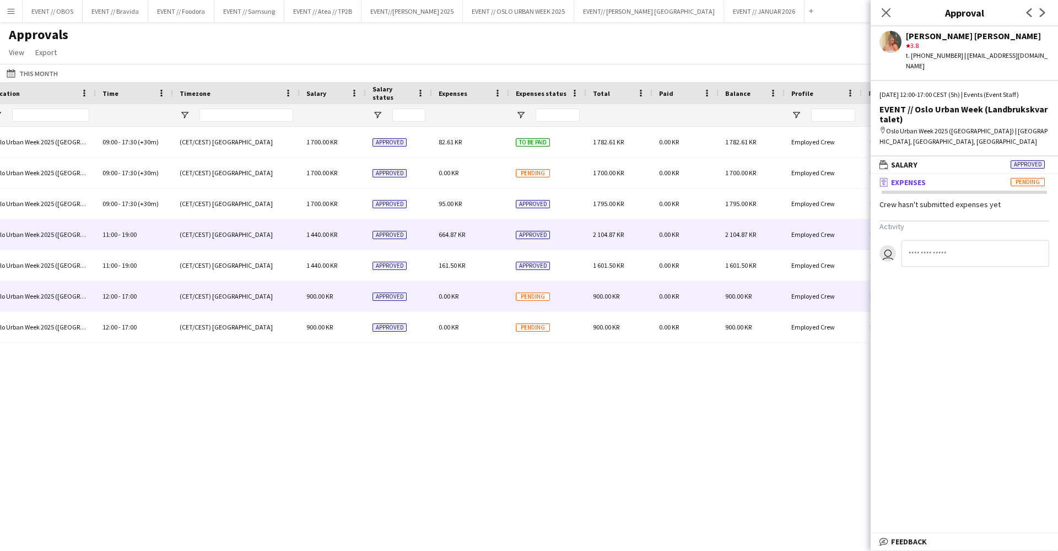
click at [447, 239] on div "664.87 KR" at bounding box center [470, 234] width 77 height 30
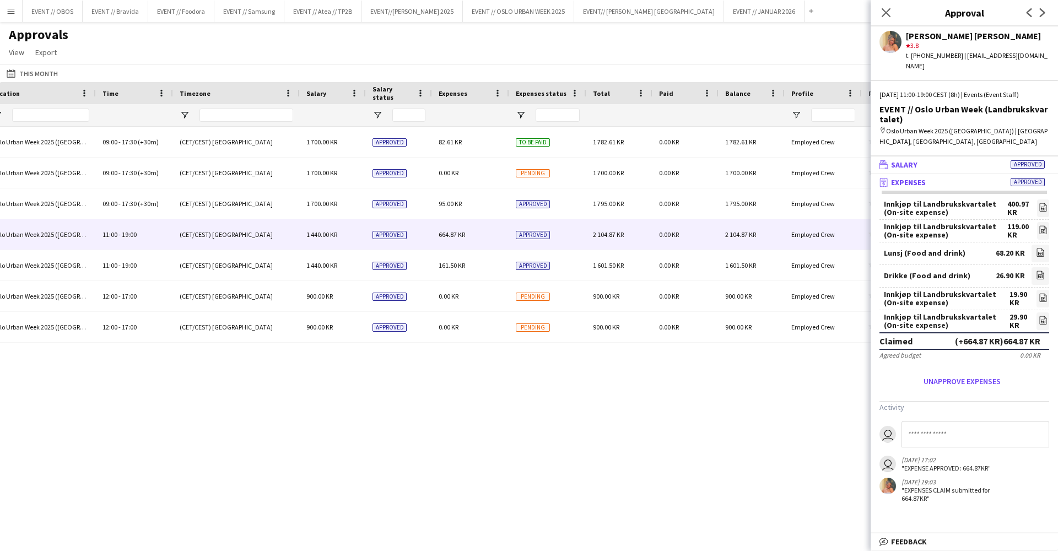
click at [916, 160] on span "Salary" at bounding box center [904, 165] width 26 height 10
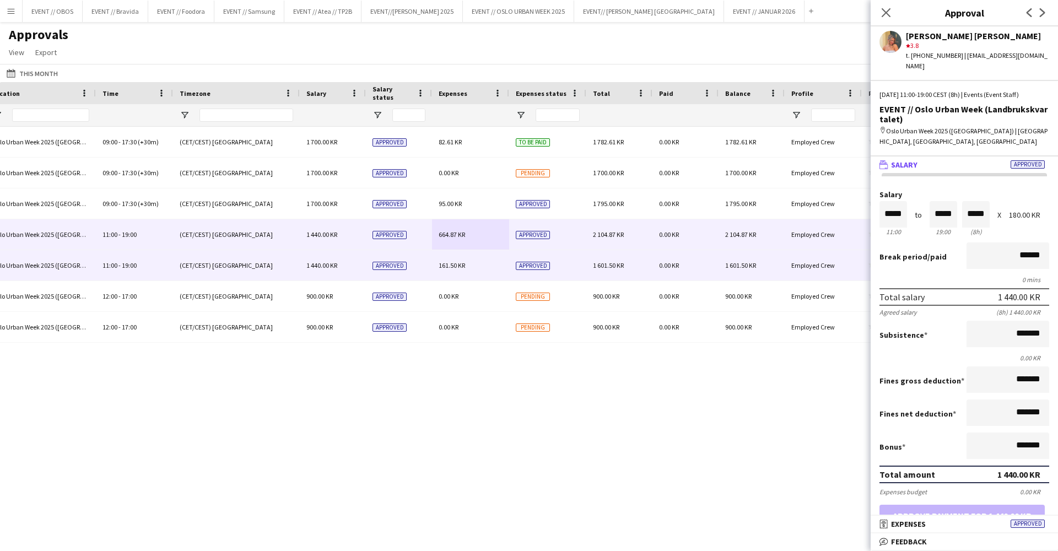
click at [482, 270] on div "161.50 KR" at bounding box center [470, 265] width 77 height 30
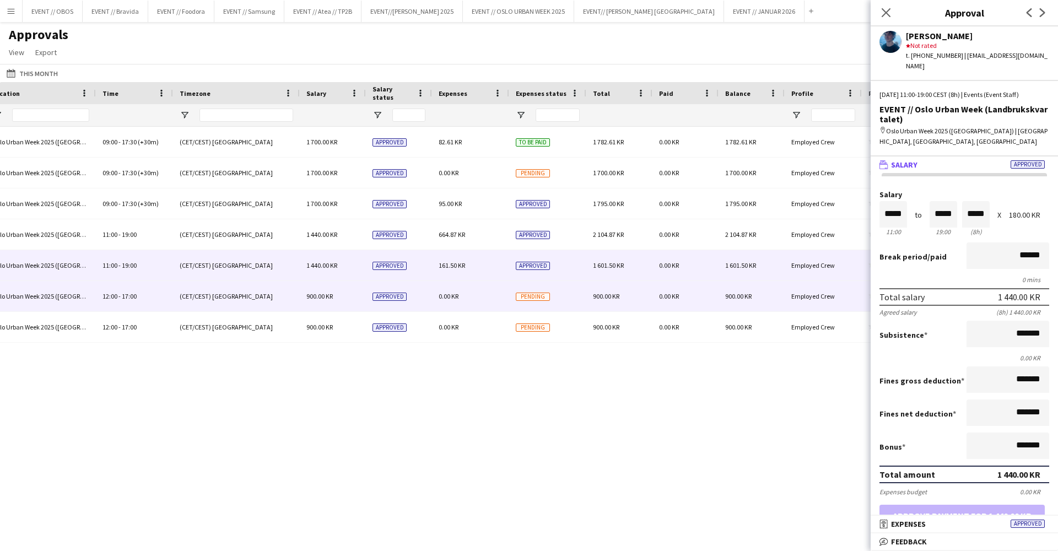
click at [441, 294] on span "0.00 KR" at bounding box center [449, 296] width 20 height 8
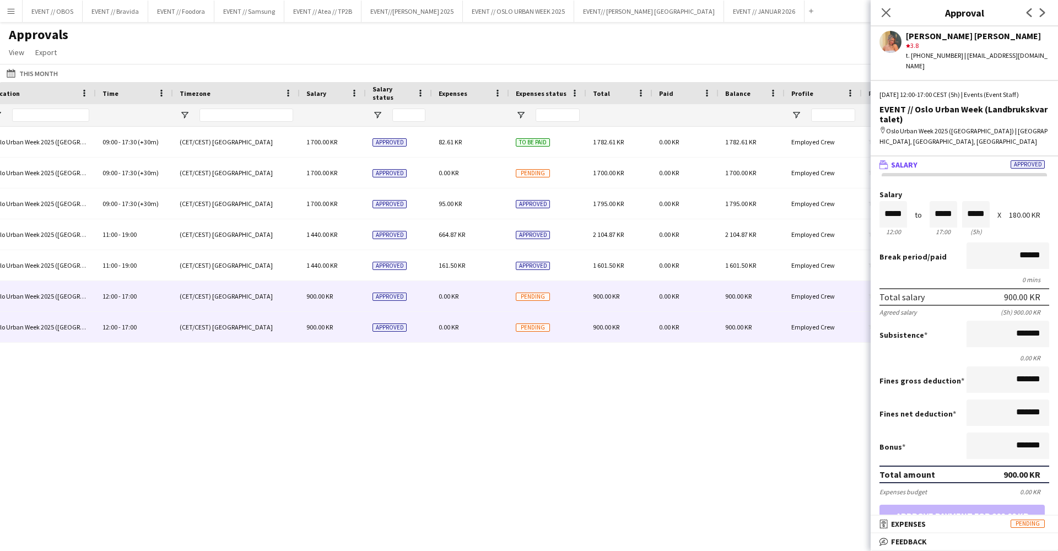
click at [456, 332] on div "0.00 KR" at bounding box center [470, 327] width 77 height 30
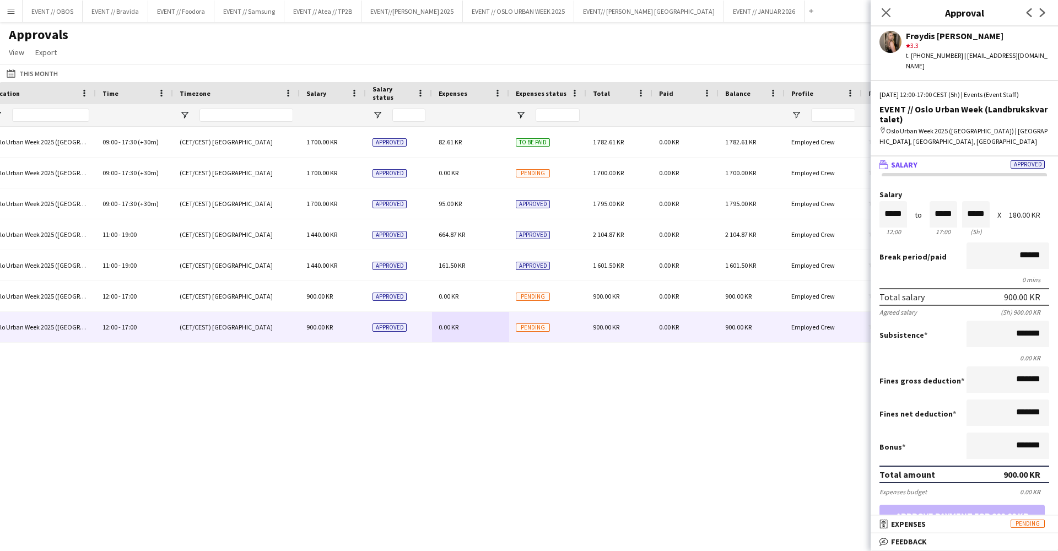
click at [445, 394] on div "Oslo Urban Week 2025 ([GEOGRAPHIC_DATA]) 09:00 - 17:30 (+30m) (CET/CEST) [GEOGR…" at bounding box center [529, 329] width 1058 height 405
click at [17, 59] on link "View" at bounding box center [16, 52] width 24 height 14
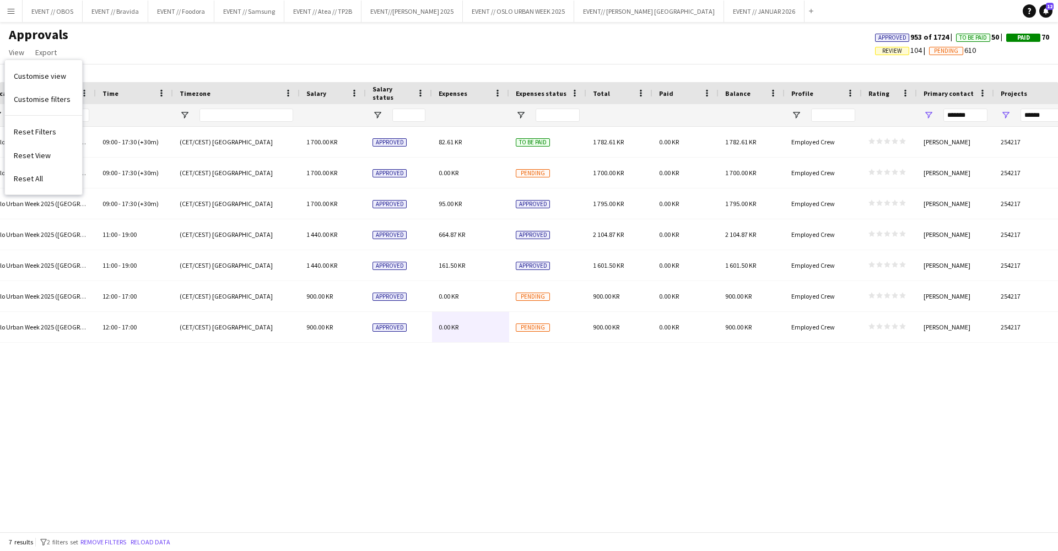
click at [106, 48] on div "Approvals View Customise view Customise filters Reset Filters Reset View Reset …" at bounding box center [529, 44] width 1058 height 37
click at [43, 76] on button "This Month This Month" at bounding box center [32, 73] width 56 height 13
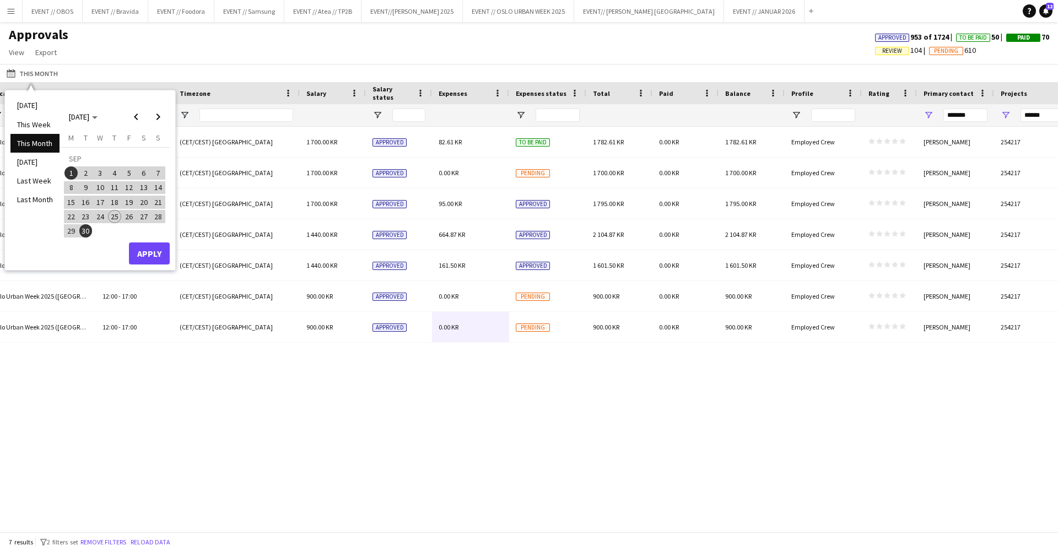
click at [142, 255] on button "Apply" at bounding box center [149, 253] width 41 height 22
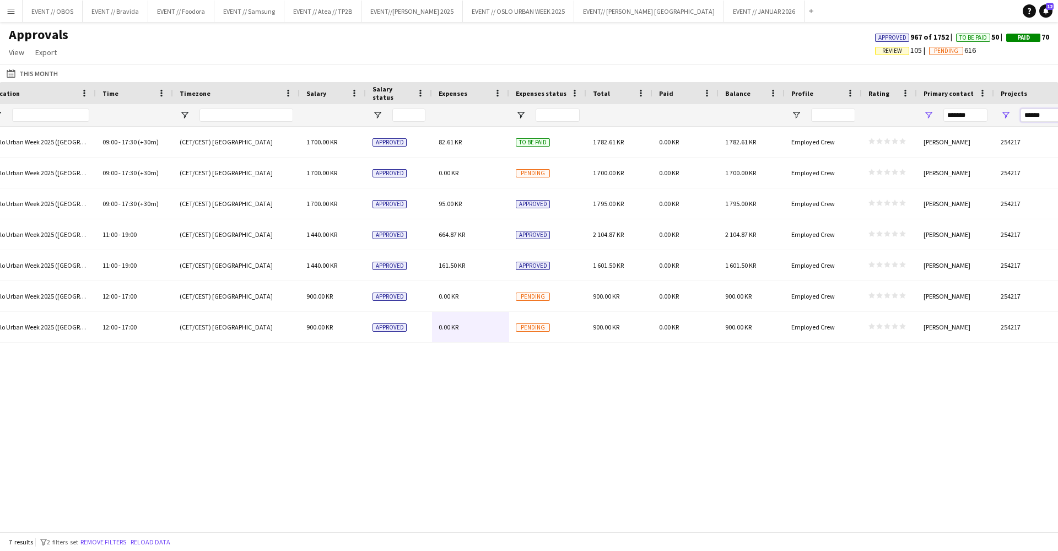
drag, startPoint x: 1047, startPoint y: 113, endPoint x: 1009, endPoint y: 113, distance: 38.0
click at [1009, 113] on div "******" at bounding box center [1032, 115] width 77 height 22
click at [1002, 69] on div "This Month This Month [DATE] This Week This Month [DATE] Last Week Last Month […" at bounding box center [529, 73] width 1058 height 18
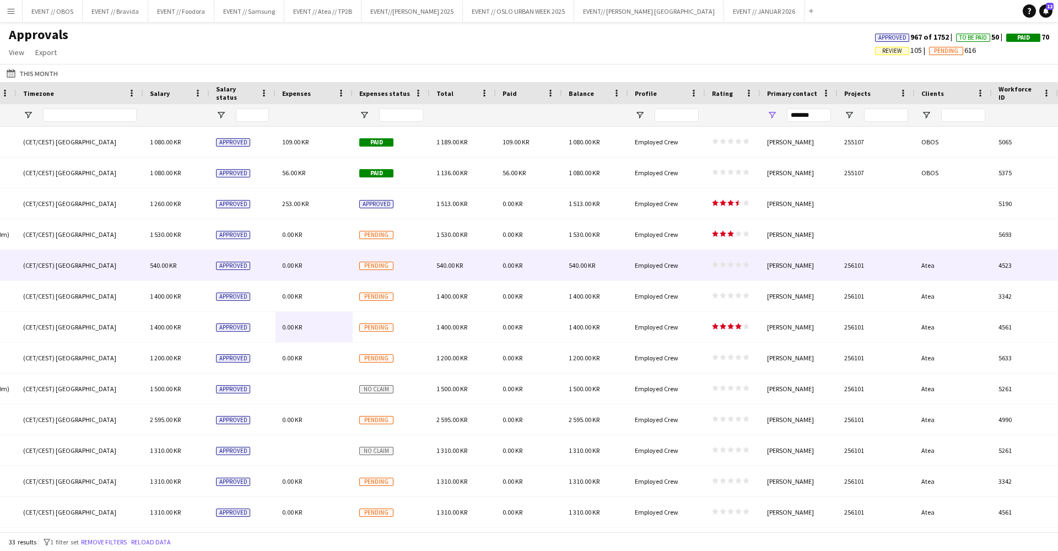
scroll to position [0, 942]
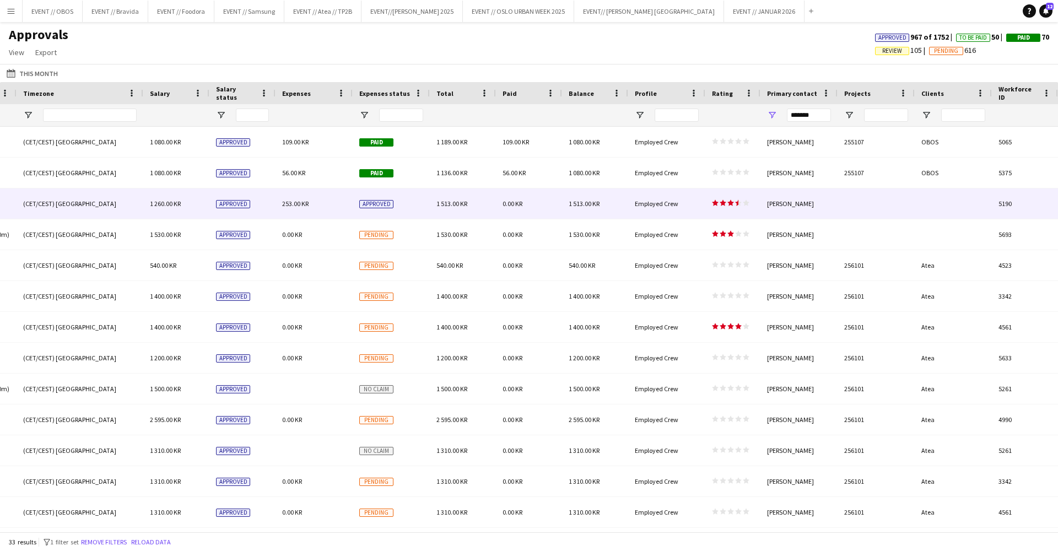
click at [850, 211] on div at bounding box center [875, 203] width 77 height 30
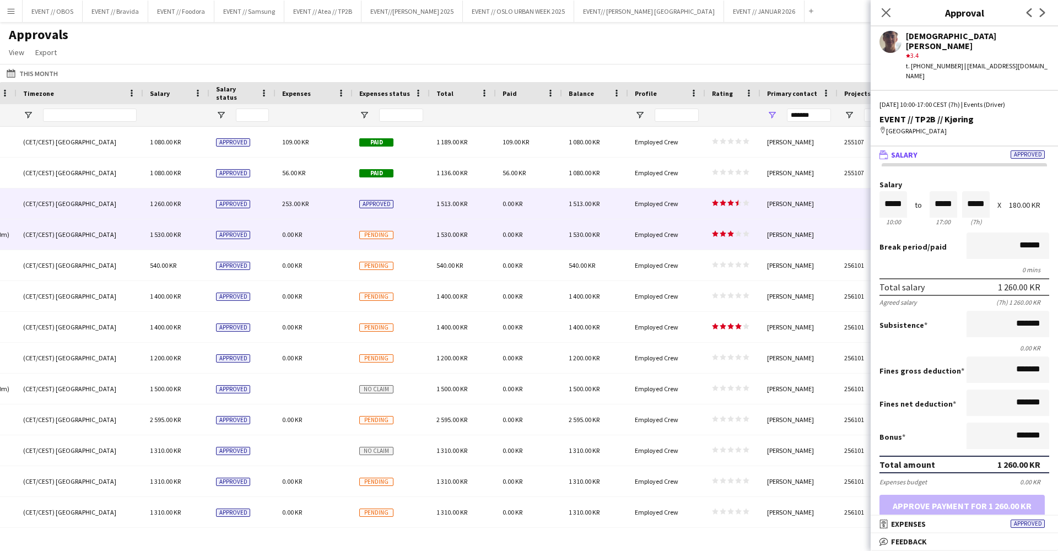
click at [837, 237] on div at bounding box center [875, 234] width 77 height 30
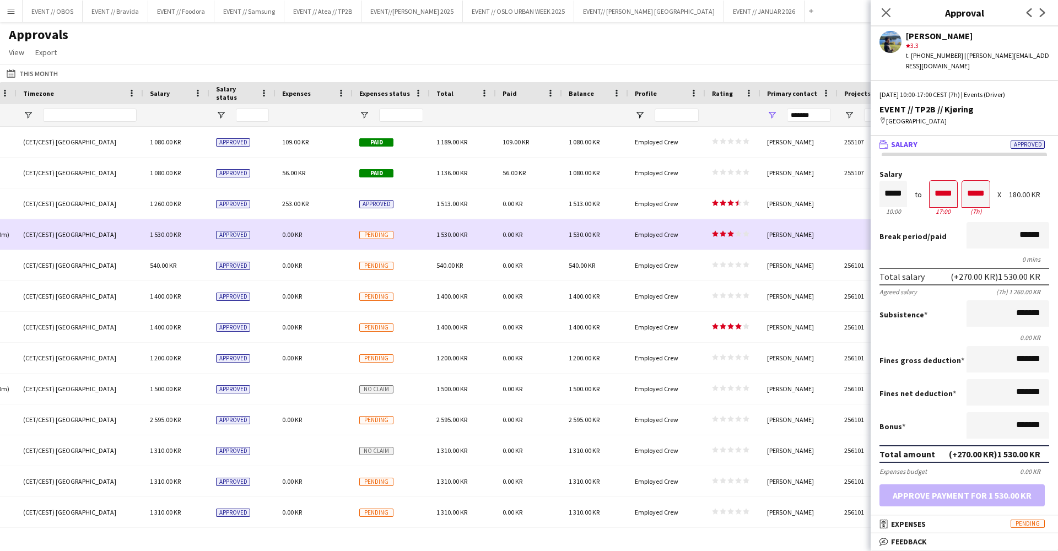
click at [827, 206] on div "[PERSON_NAME]" at bounding box center [798, 203] width 77 height 30
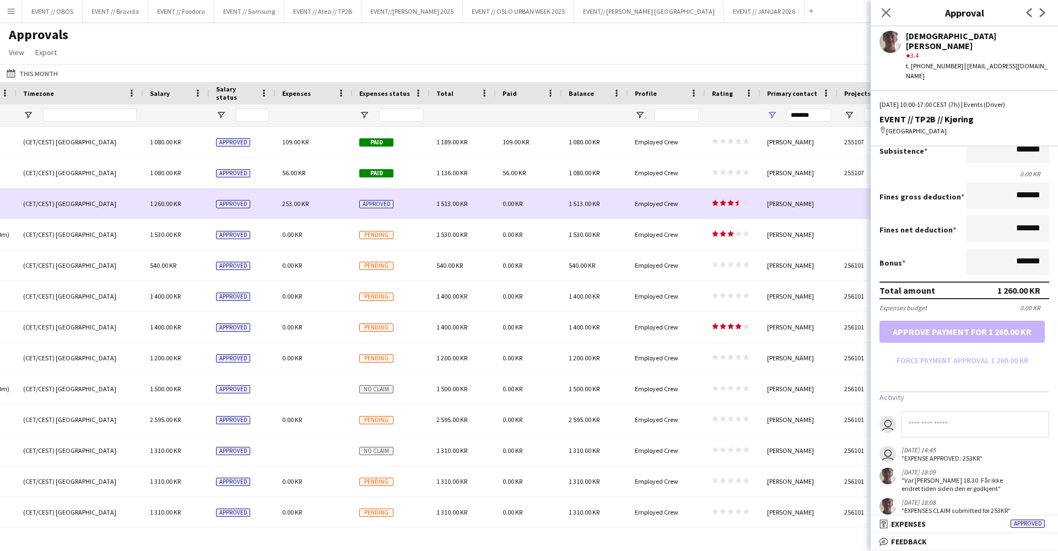
scroll to position [173, 0]
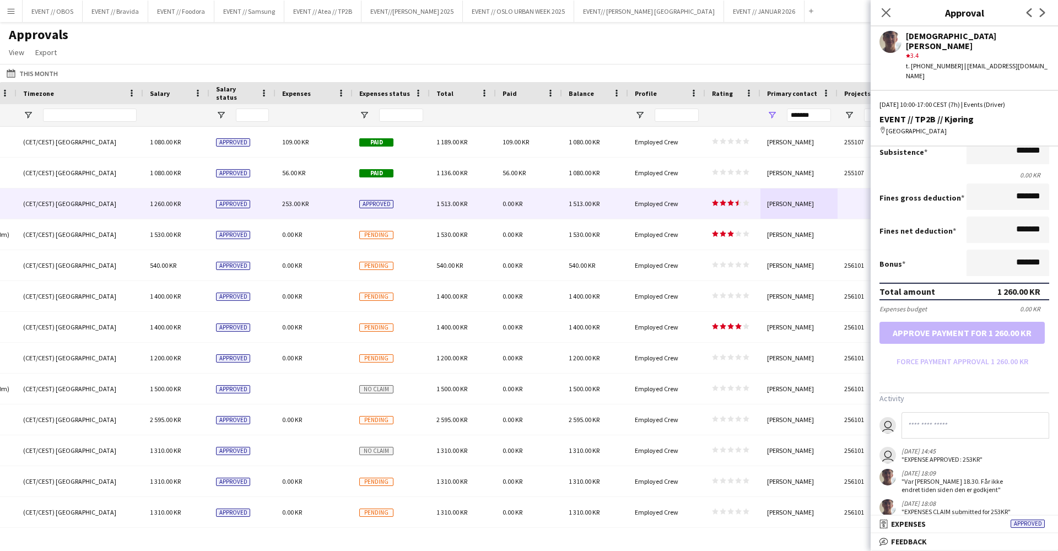
click at [778, 73] on div "This Month This Month [DATE] This Week This Month [DATE] Last Week Last Month […" at bounding box center [529, 73] width 1058 height 18
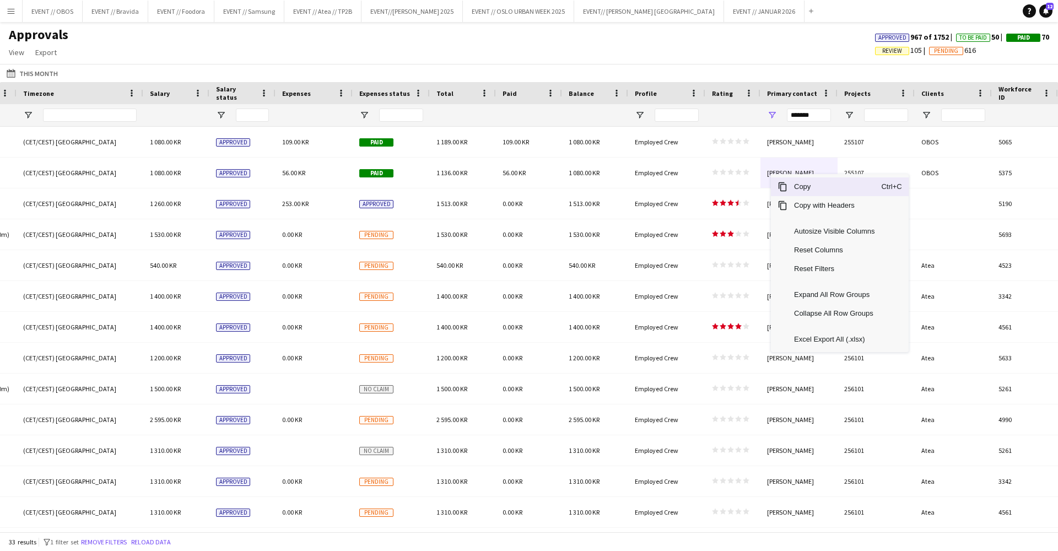
click at [724, 25] on main "Approvals View Customise view Customise filters Reset Filters Reset View Reset …" at bounding box center [529, 279] width 1058 height 514
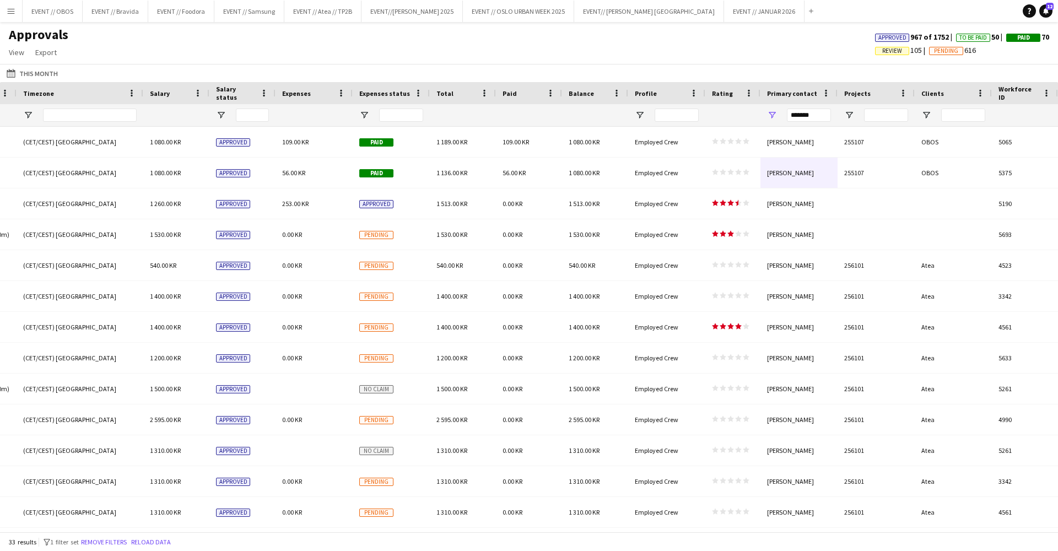
scroll to position [0, 0]
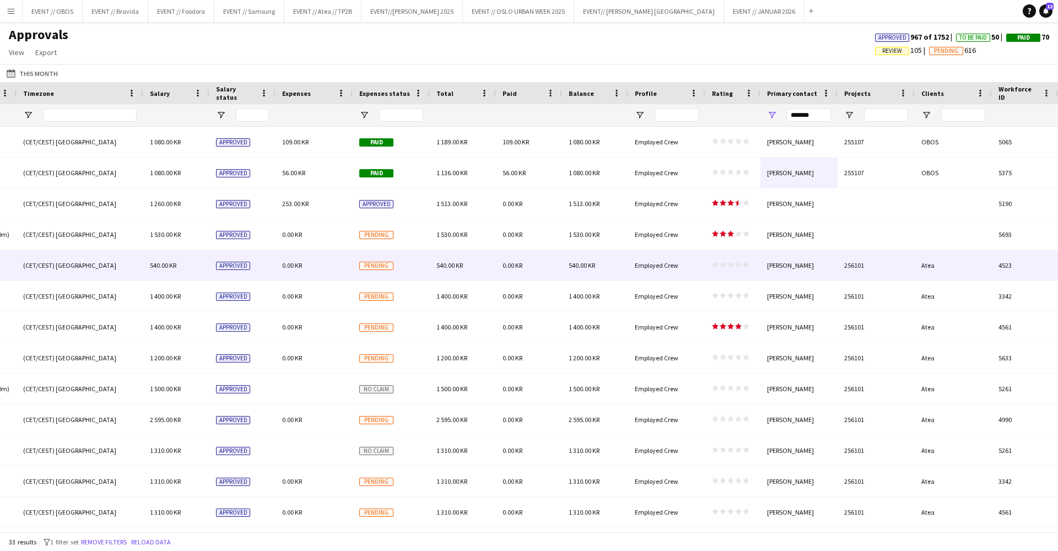
click at [641, 350] on div "Employed Crew" at bounding box center [666, 358] width 77 height 30
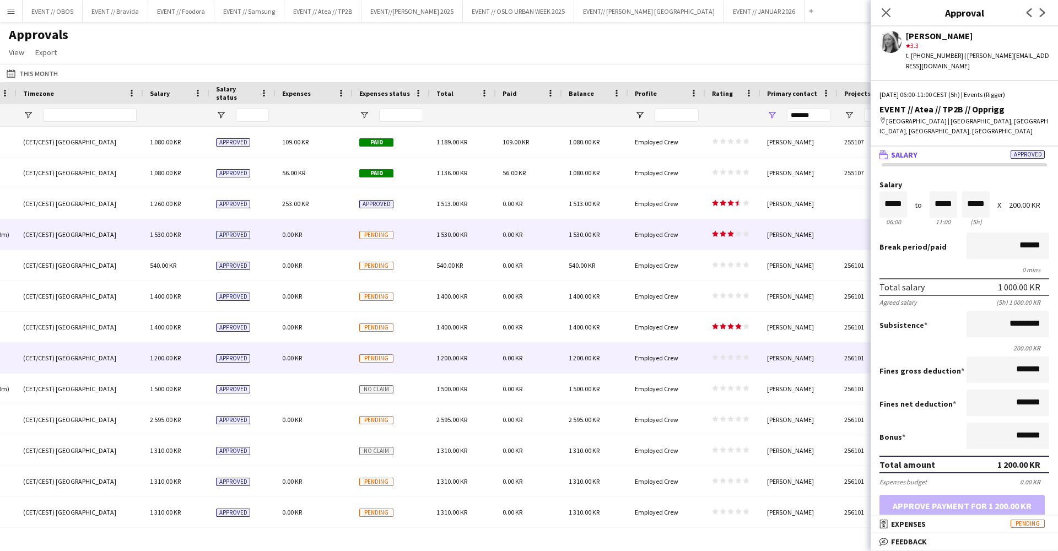
click at [598, 227] on div "1 530.00 KR" at bounding box center [595, 234] width 66 height 30
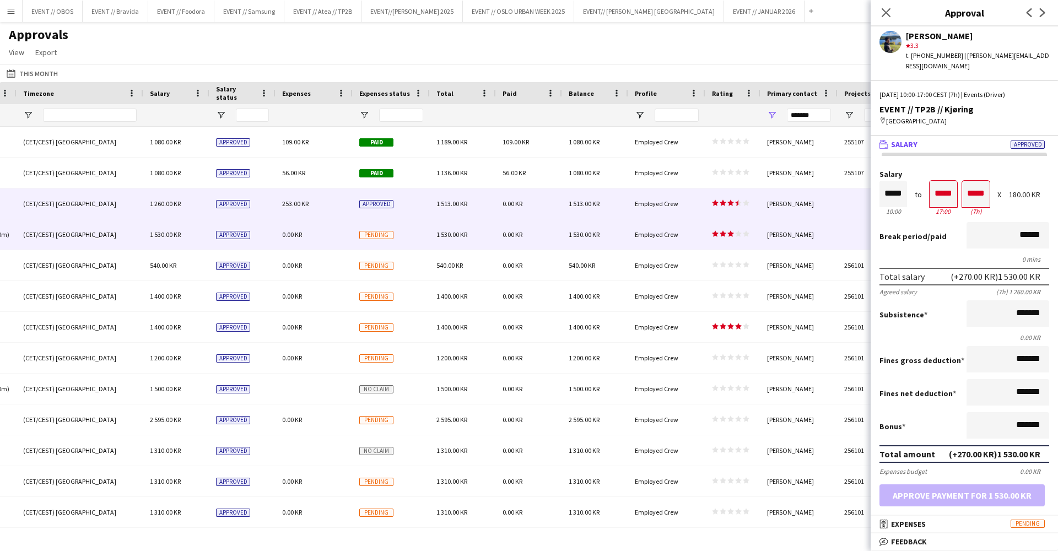
click at [594, 205] on span "1 513.00 KR" at bounding box center [584, 203] width 31 height 8
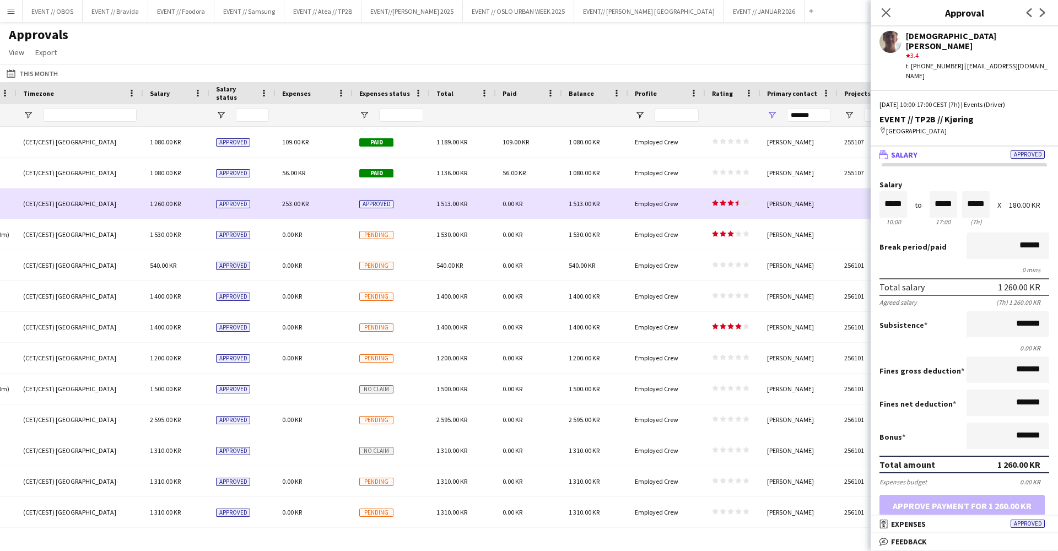
click at [599, 234] on span "1 530.00 KR" at bounding box center [584, 234] width 31 height 8
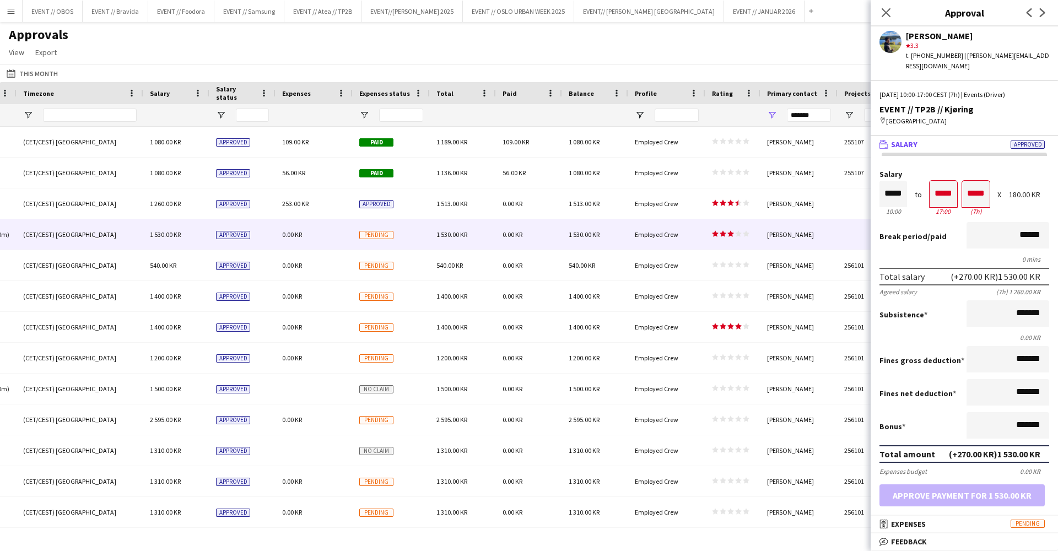
click at [196, 42] on div "Approvals View Customise view Customise filters Reset Filters Reset View Reset …" at bounding box center [529, 44] width 1058 height 37
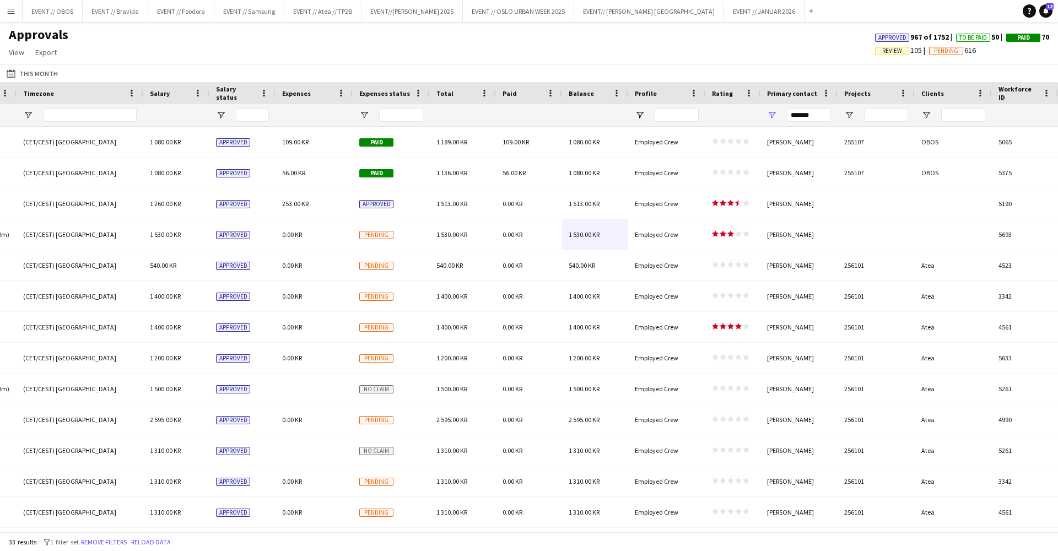
click at [333, 23] on main "Approvals View Customise view Customise filters Reset Filters Reset View Reset …" at bounding box center [529, 279] width 1058 height 514
click at [333, 16] on button "EVENT // Atea // TP2B Close" at bounding box center [322, 11] width 77 height 21
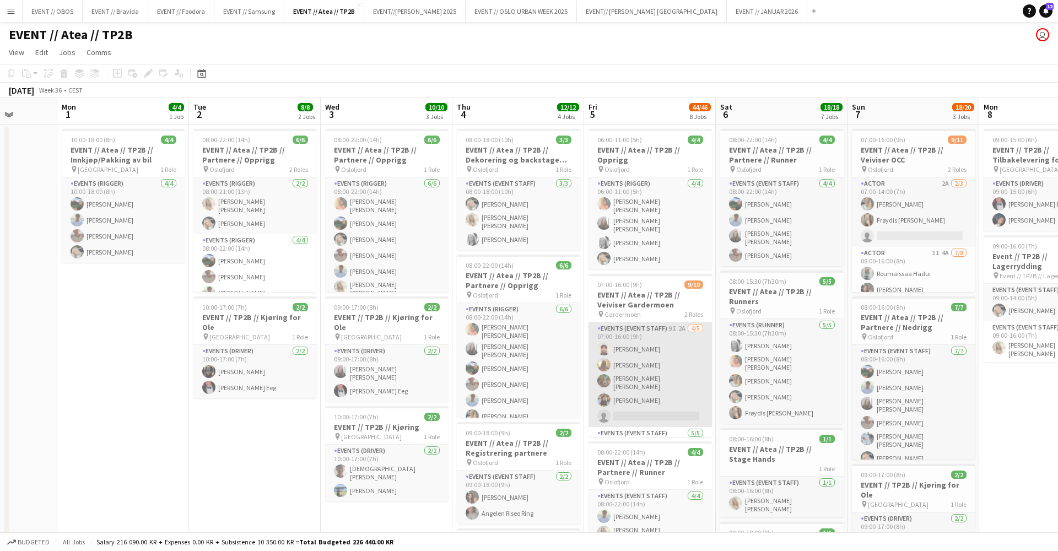
scroll to position [0, 263]
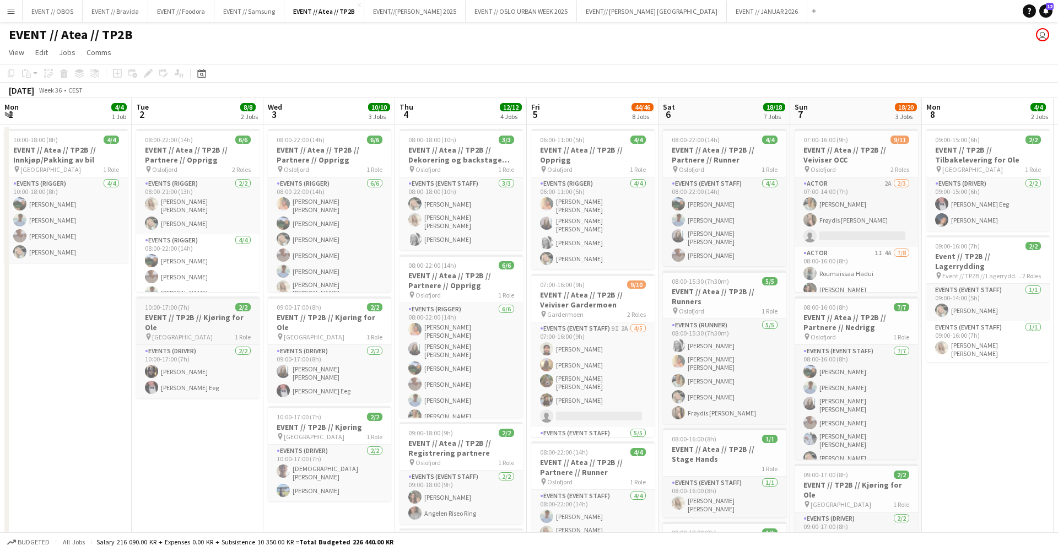
click at [161, 333] on span "[GEOGRAPHIC_DATA]" at bounding box center [182, 337] width 61 height 8
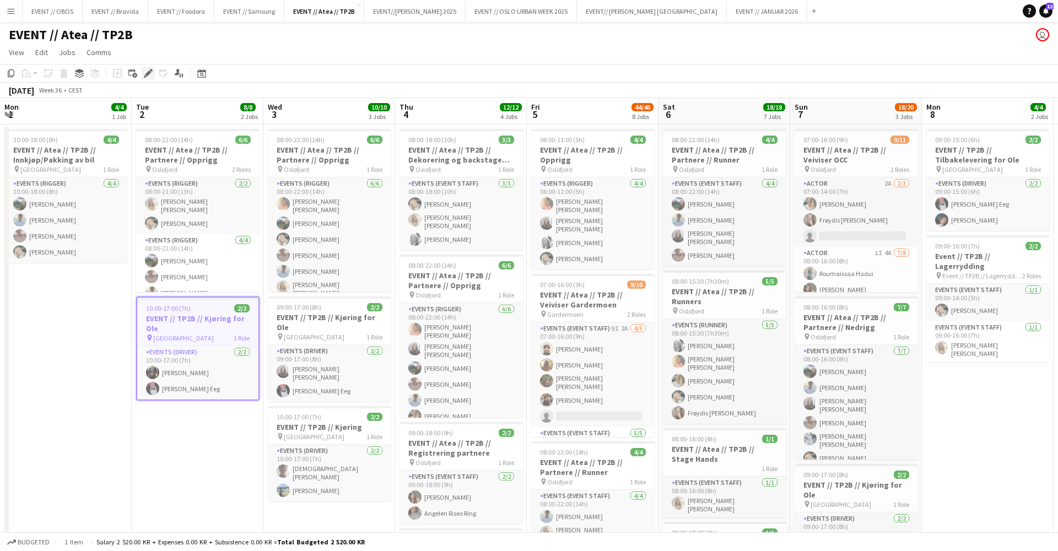
click at [147, 78] on div "Edit" at bounding box center [148, 73] width 13 height 13
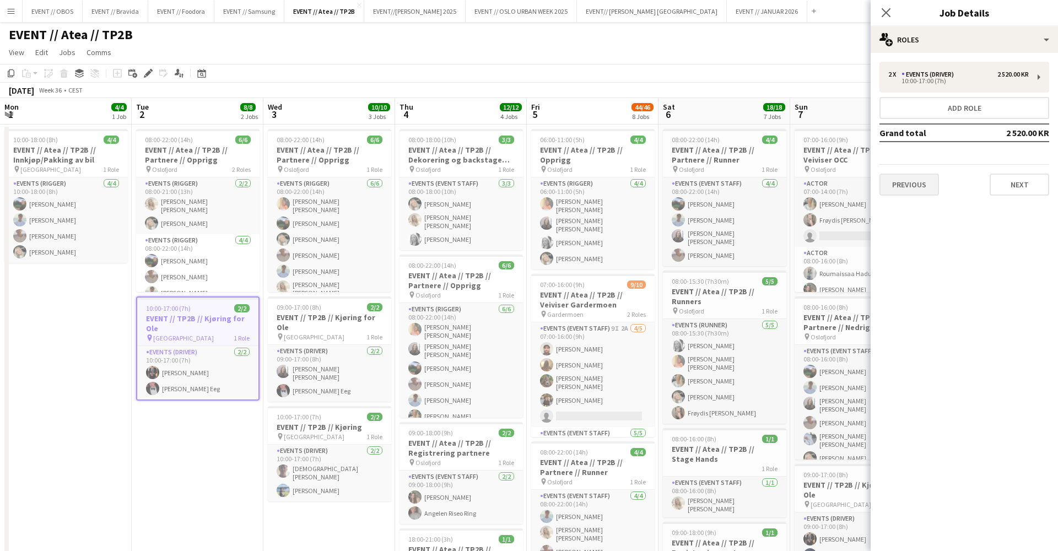
click at [923, 188] on button "Previous" at bounding box center [908, 185] width 59 height 22
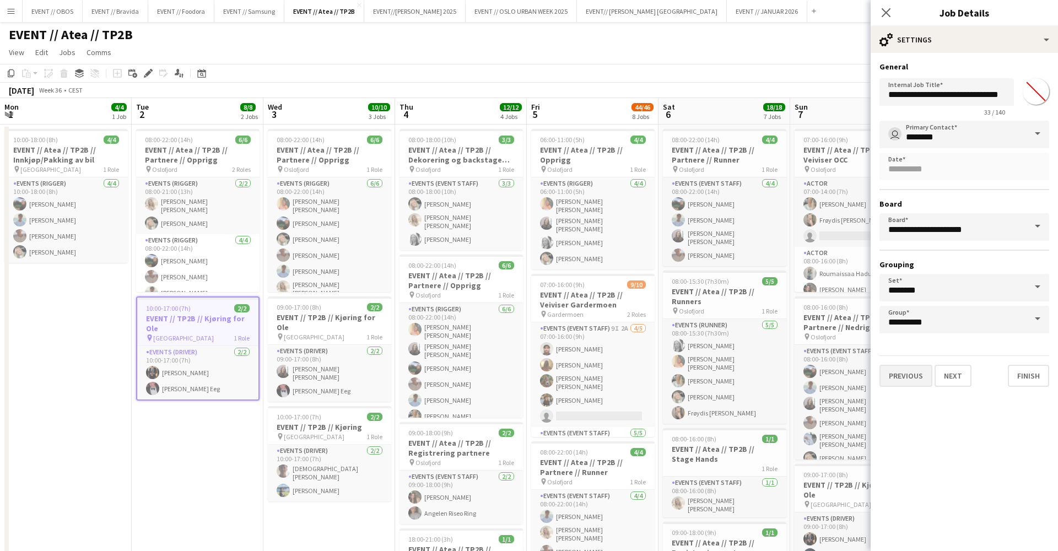
click at [913, 378] on button "Previous" at bounding box center [905, 376] width 53 height 22
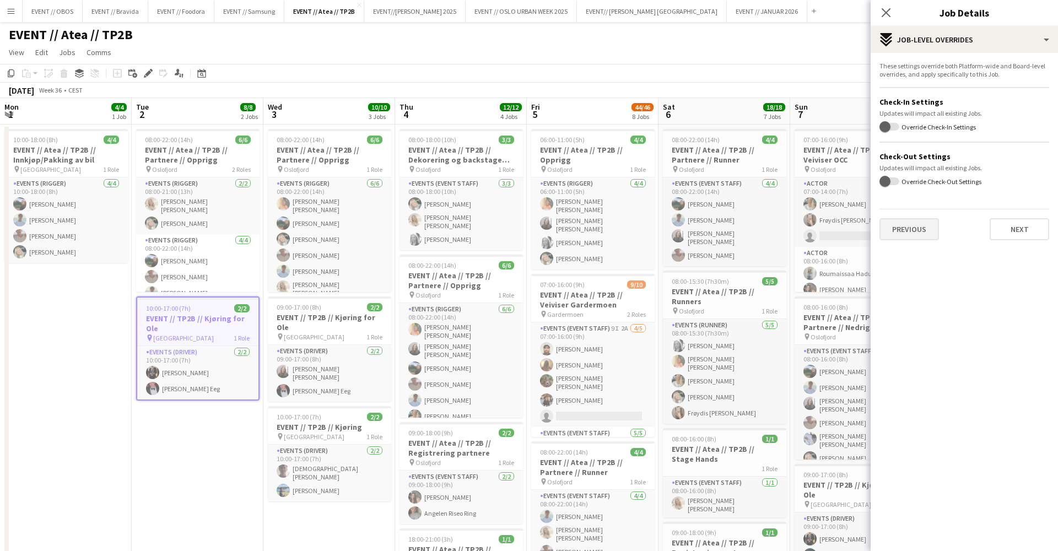
click at [900, 232] on button "Previous" at bounding box center [908, 229] width 59 height 22
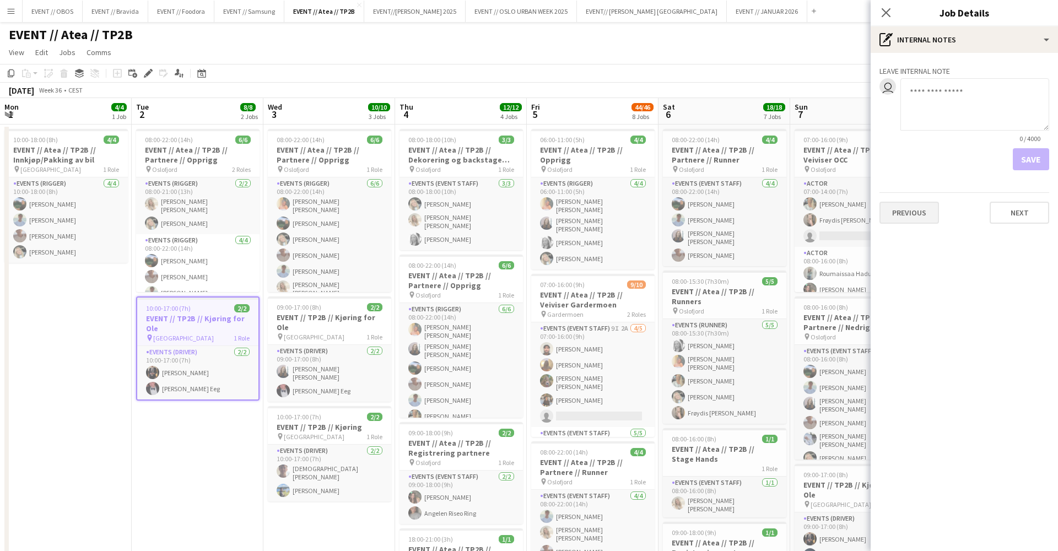
click at [902, 220] on button "Previous" at bounding box center [908, 213] width 59 height 22
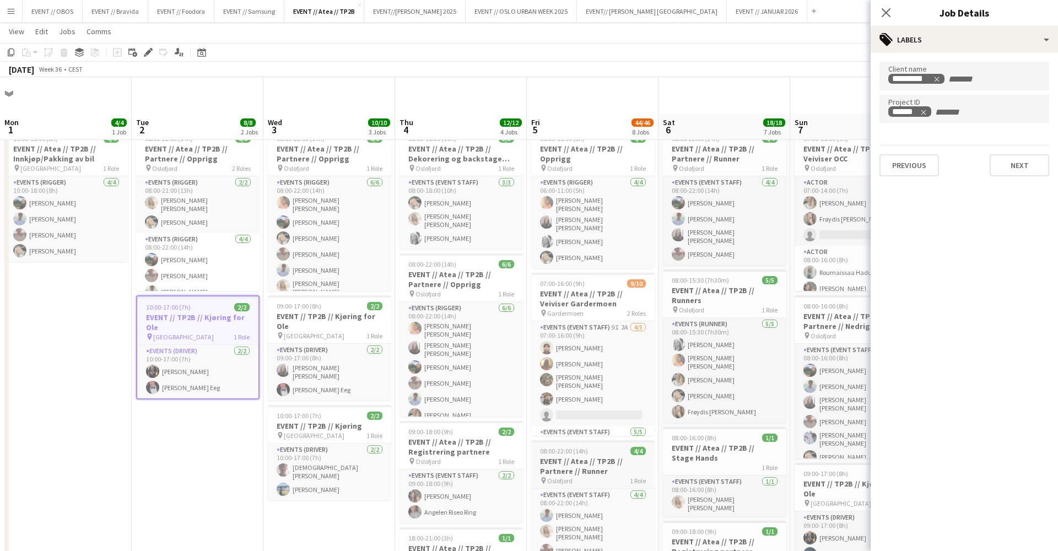
scroll to position [61, 0]
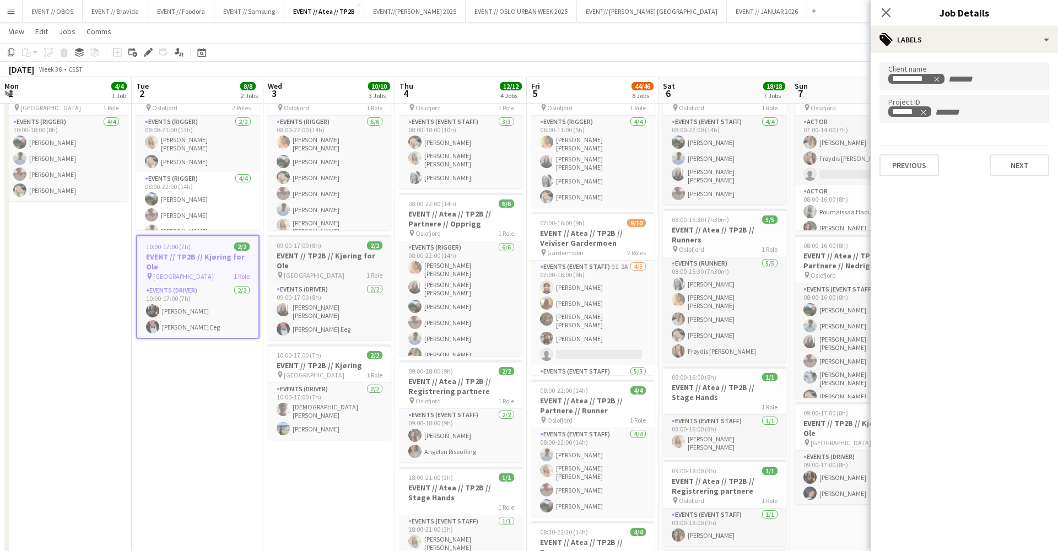
click at [295, 255] on h3 "EVENT // TP2B // Kjøring for Ole" at bounding box center [329, 261] width 123 height 20
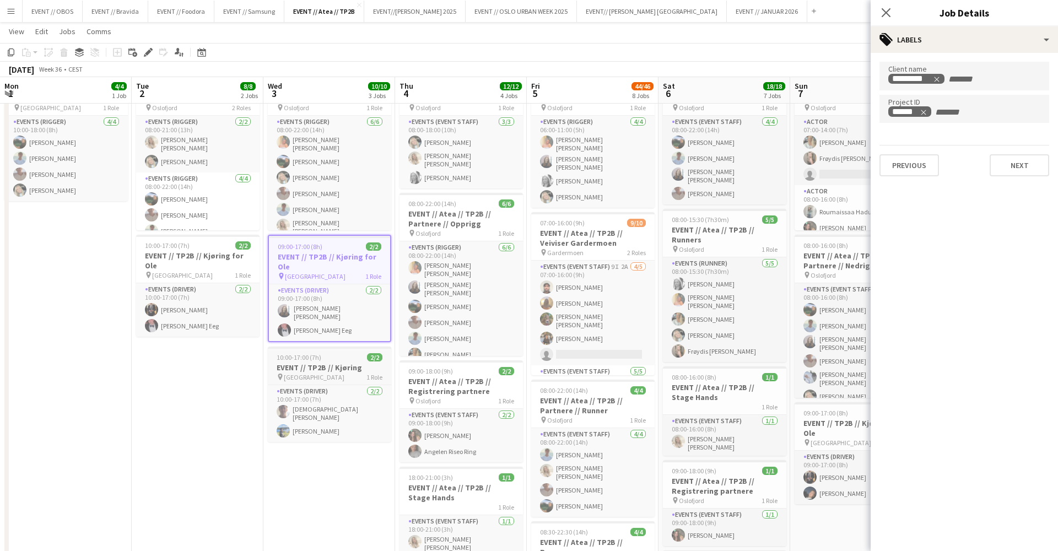
click at [293, 358] on span "10:00-17:00 (7h)" at bounding box center [299, 357] width 45 height 8
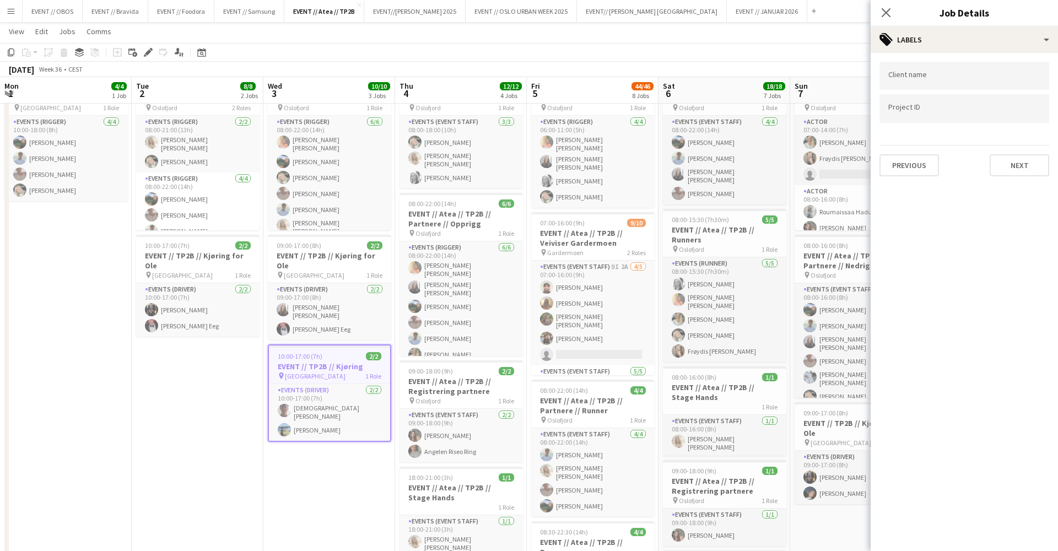
click at [942, 79] on input "Type to search client labels..." at bounding box center [964, 76] width 152 height 10
type input "****"
click at [955, 113] on div "Atea" at bounding box center [964, 109] width 170 height 26
click at [941, 114] on input "Type to search project ID labels..." at bounding box center [964, 109] width 152 height 10
type input "******"
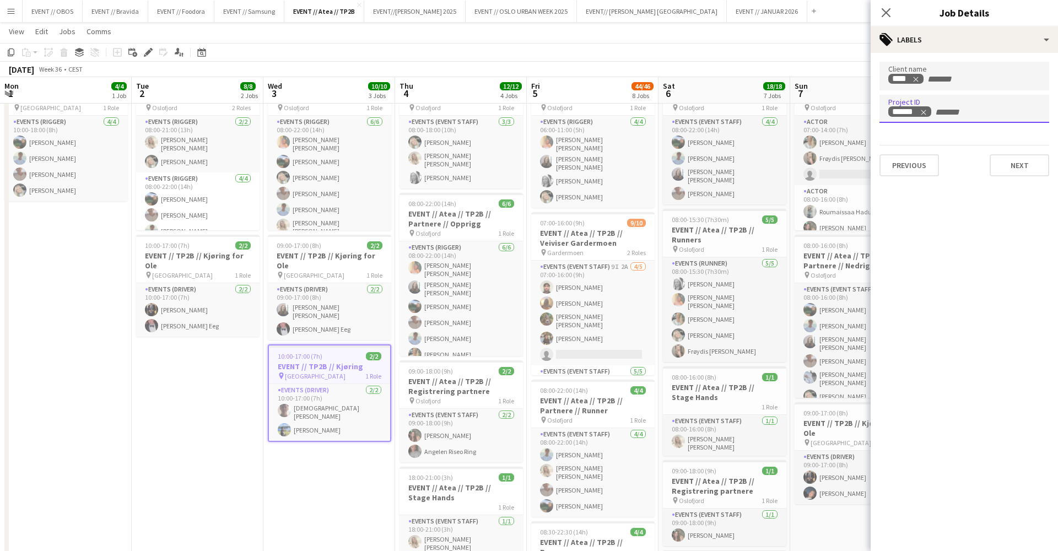
click at [773, 49] on app-toolbar "Copy Paste Paste Command V Paste with crew Command Shift V Paste linked Job [GE…" at bounding box center [529, 52] width 1058 height 19
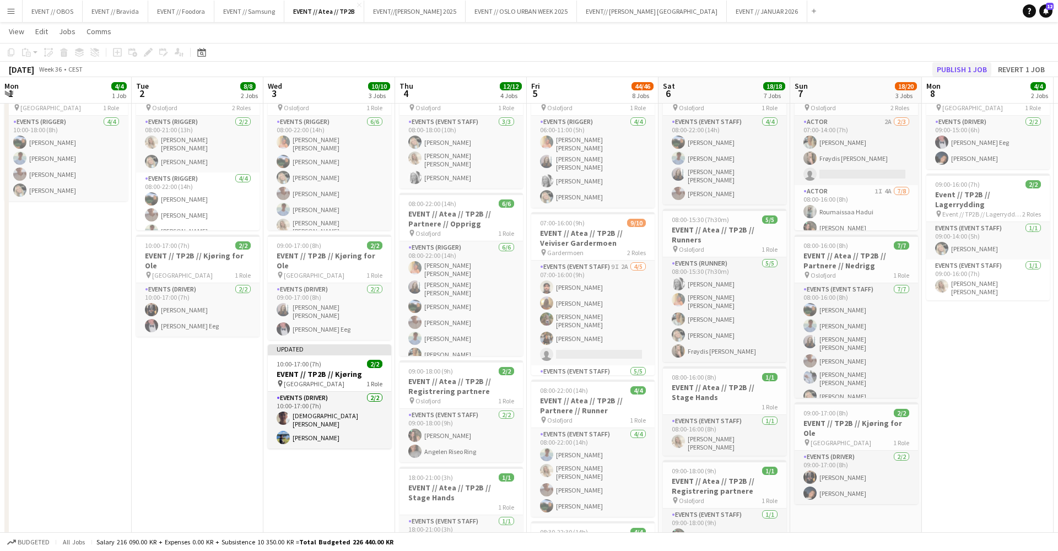
click at [965, 72] on button "Publish 1 job" at bounding box center [961, 69] width 59 height 14
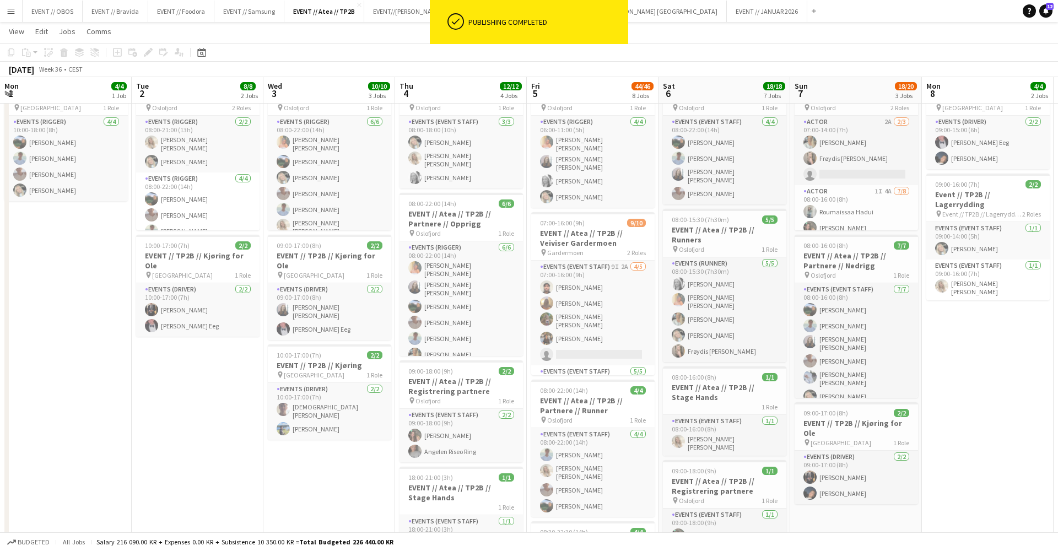
click at [15, 18] on button "Menu" at bounding box center [11, 11] width 22 height 22
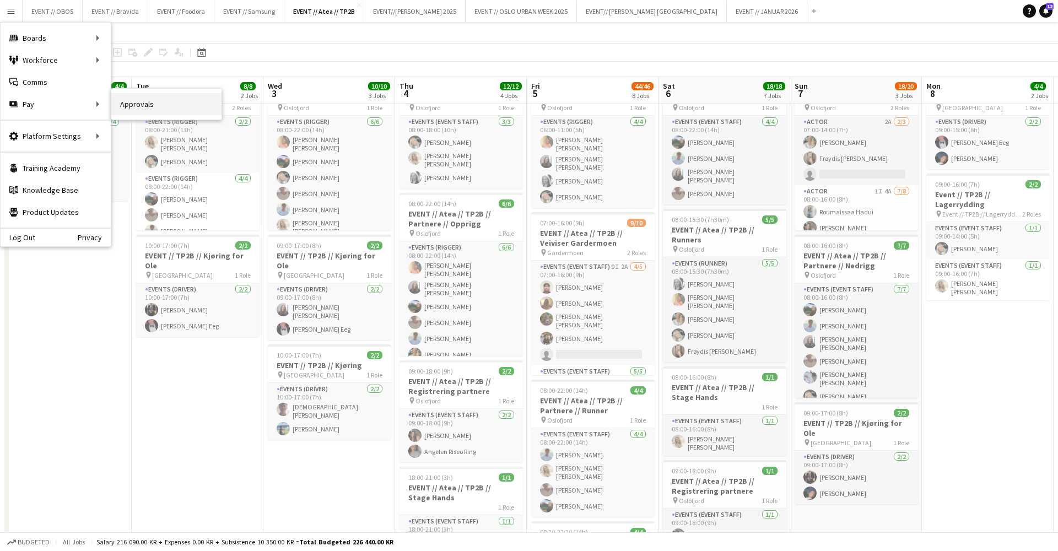
click at [118, 104] on link "Approvals" at bounding box center [166, 104] width 110 height 22
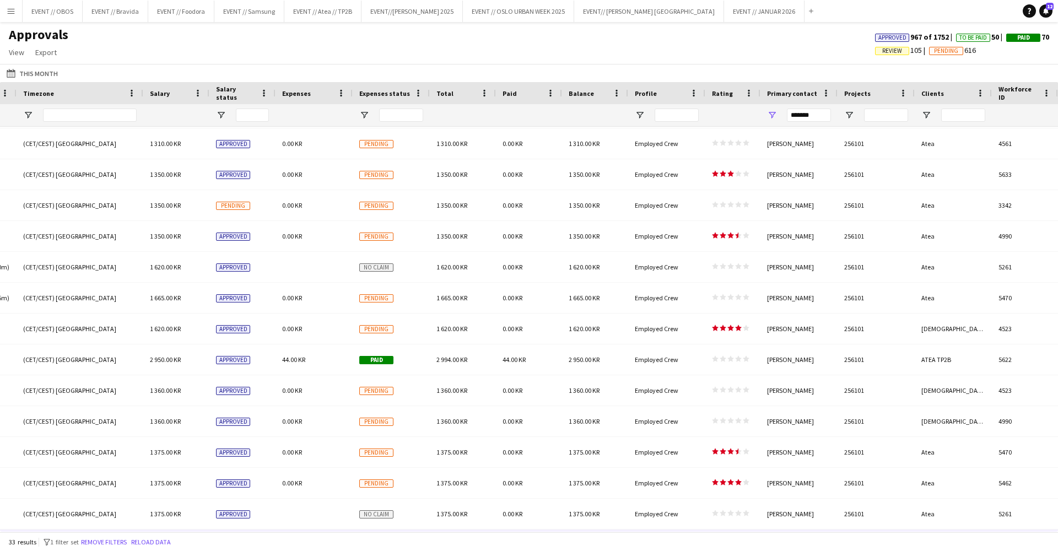
scroll to position [368, 0]
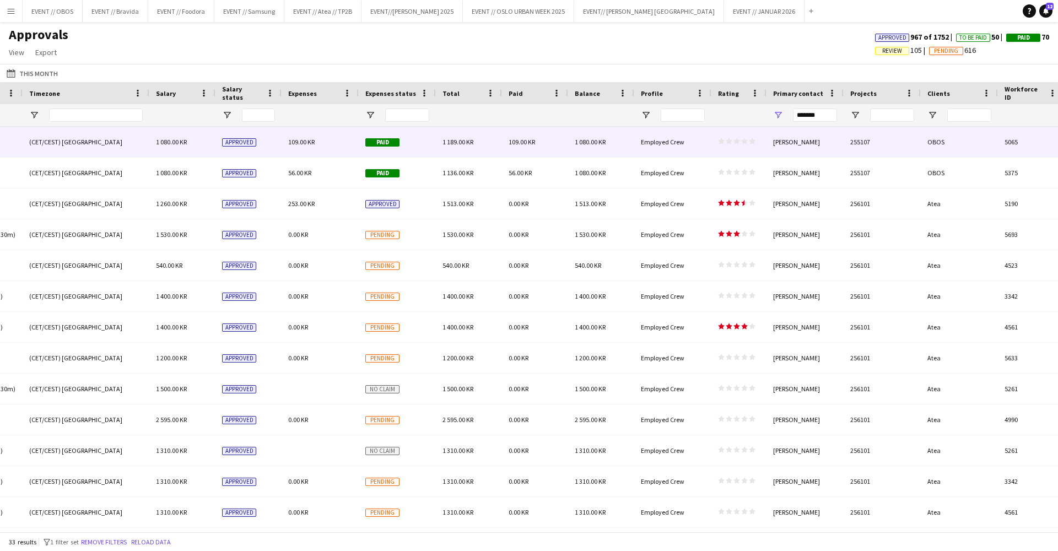
click at [324, 134] on div "109.00 KR" at bounding box center [320, 142] width 77 height 30
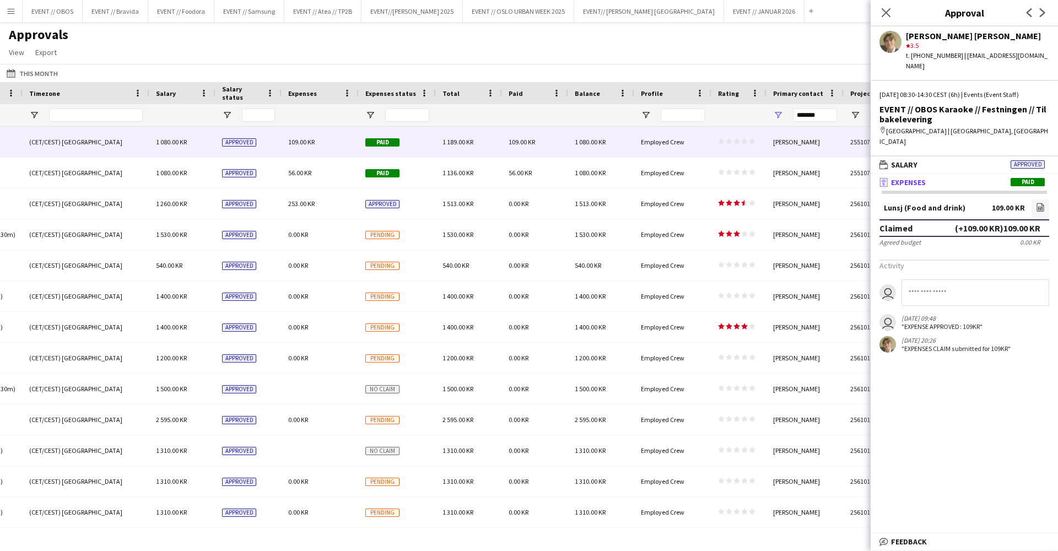
click at [340, 73] on div "This Month This Month [DATE] This Week This Month [DATE] Last Week Last Month […" at bounding box center [529, 73] width 1058 height 18
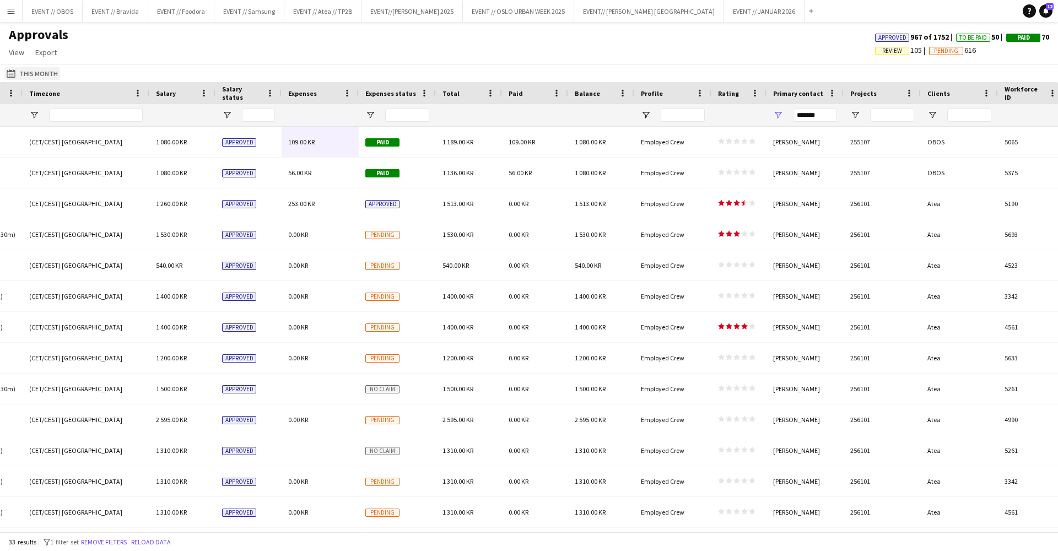
click at [23, 75] on button "This Month This Month" at bounding box center [32, 73] width 56 height 13
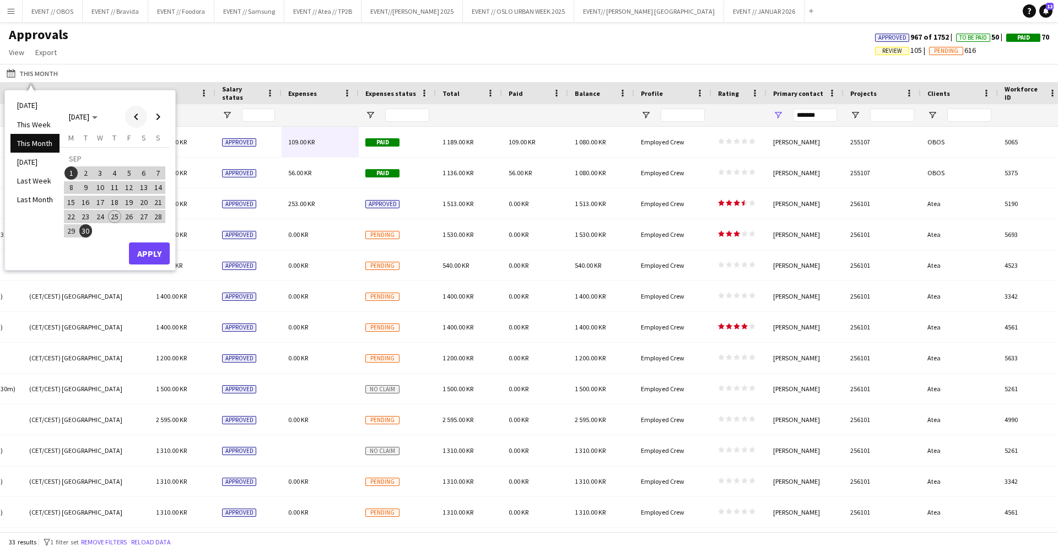
click at [130, 118] on span "Previous month" at bounding box center [136, 117] width 22 height 22
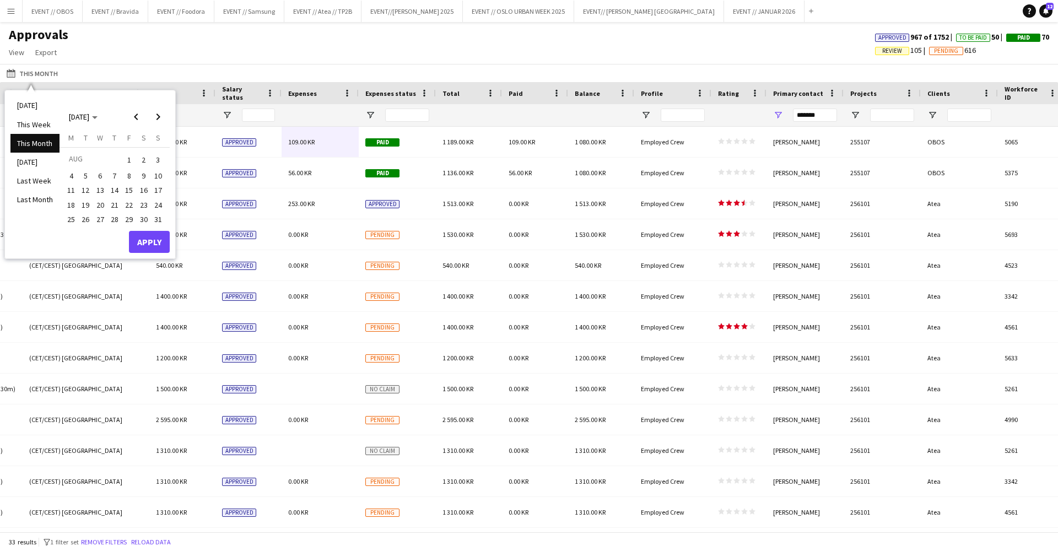
click at [129, 158] on span "1" at bounding box center [128, 159] width 13 height 15
click at [153, 114] on span "Next month" at bounding box center [158, 117] width 22 height 22
click at [115, 217] on span "25" at bounding box center [114, 216] width 13 height 13
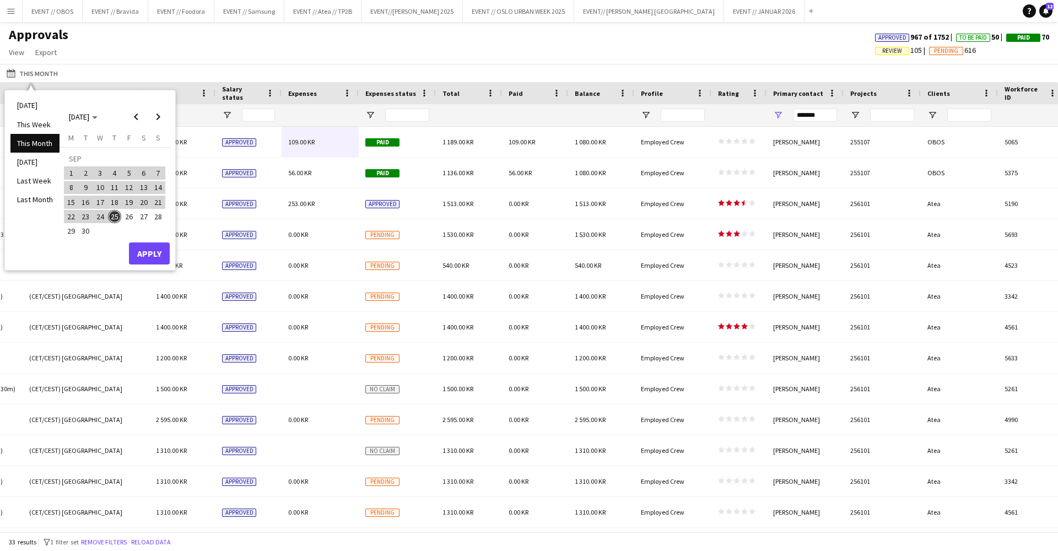
click at [145, 252] on button "Apply" at bounding box center [149, 253] width 41 height 22
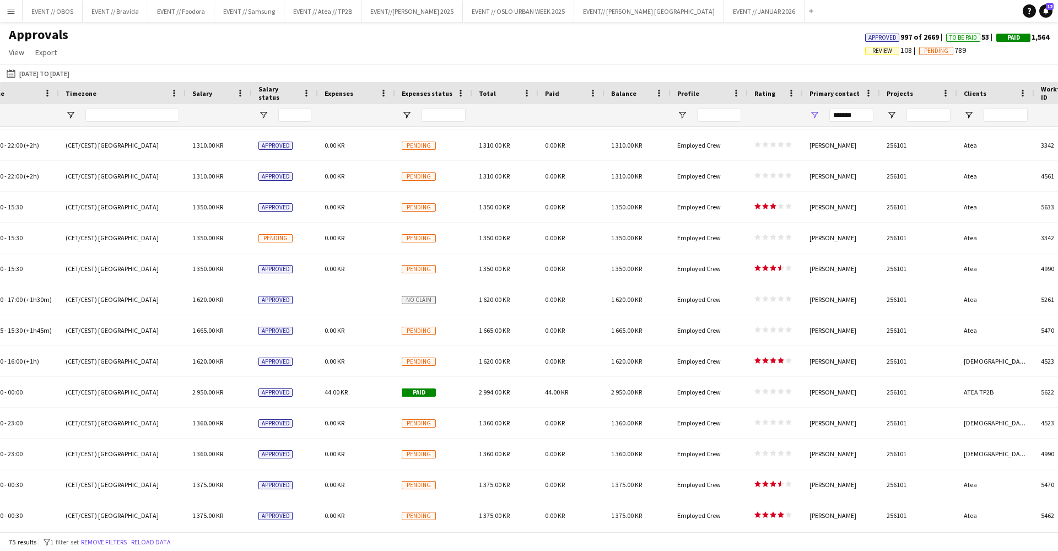
scroll to position [1542, 0]
